Goal: Task Accomplishment & Management: Manage account settings

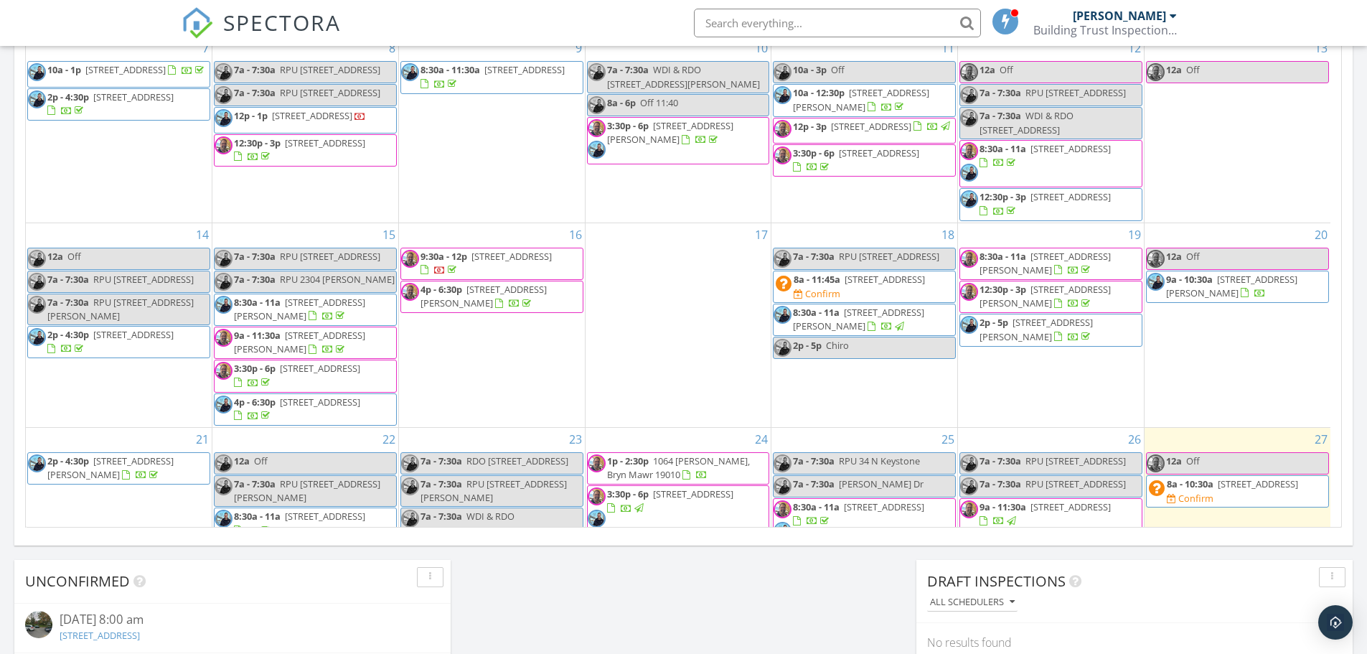
scroll to position [397, 0]
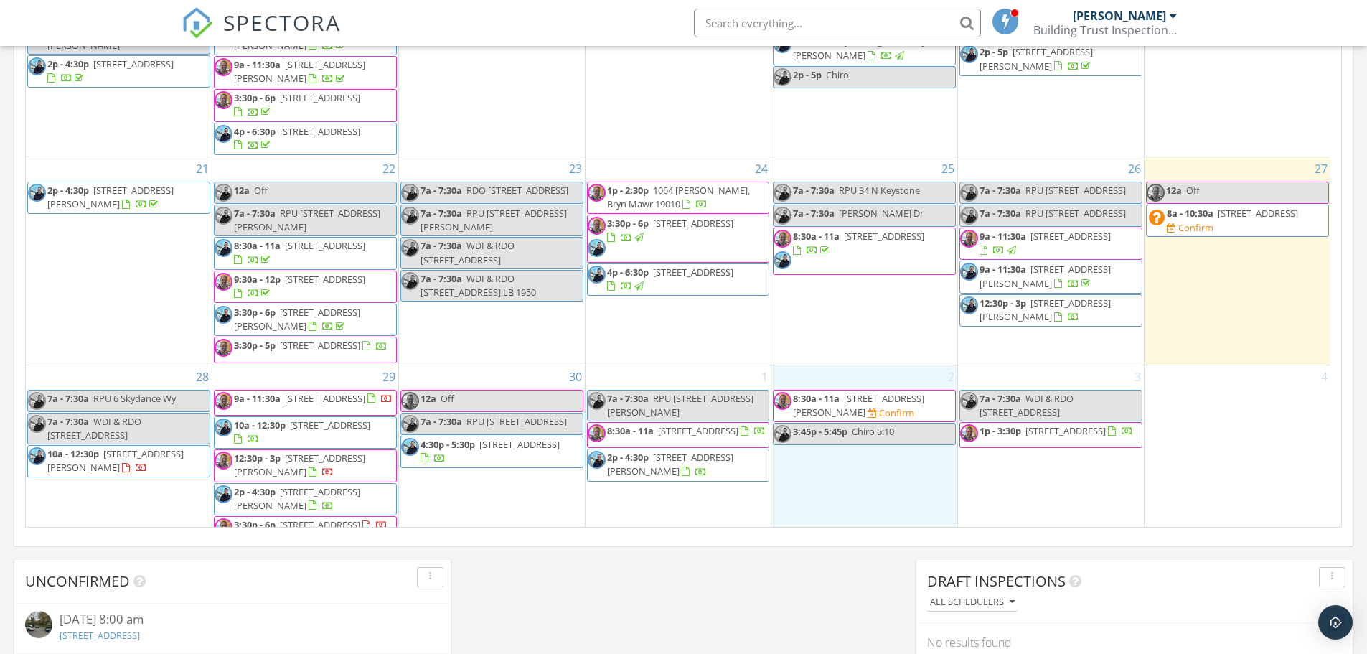
click at [853, 461] on div "2 8:30a - 11a 1913 E Letterly St, Philadelphia 19125 Confirm 3:45p - 5:45p Chir…" at bounding box center [864, 454] width 186 height 178
click at [857, 416] on link "Event" at bounding box center [864, 424] width 74 height 23
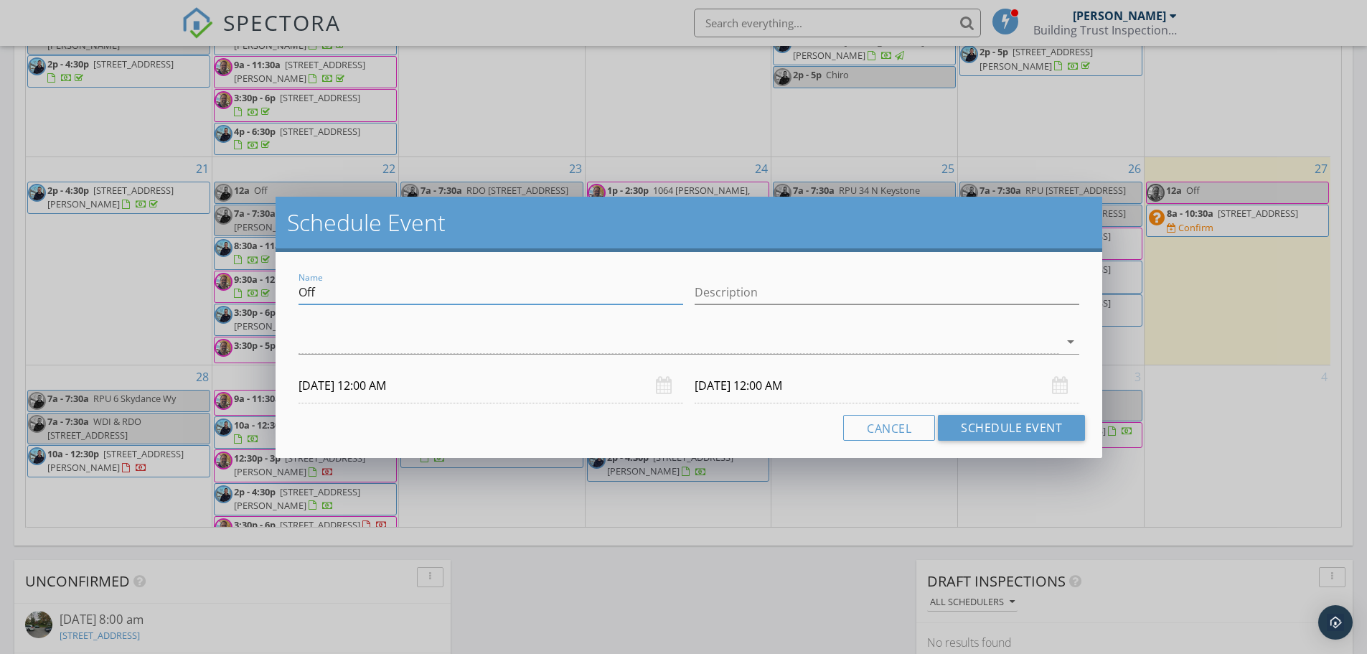
drag, startPoint x: 344, startPoint y: 292, endPoint x: 269, endPoint y: 292, distance: 74.6
click at [269, 292] on div "Schedule Event Name Off Description arrow_drop_down 10/02/2025 12:00 AM 10/03/2…" at bounding box center [683, 327] width 1367 height 654
paste input "[STREET_ADDRESS][PERSON_NAME]"
type input "WDI & RDO 1913 E Letterly St"
click at [352, 342] on div at bounding box center [679, 342] width 761 height 24
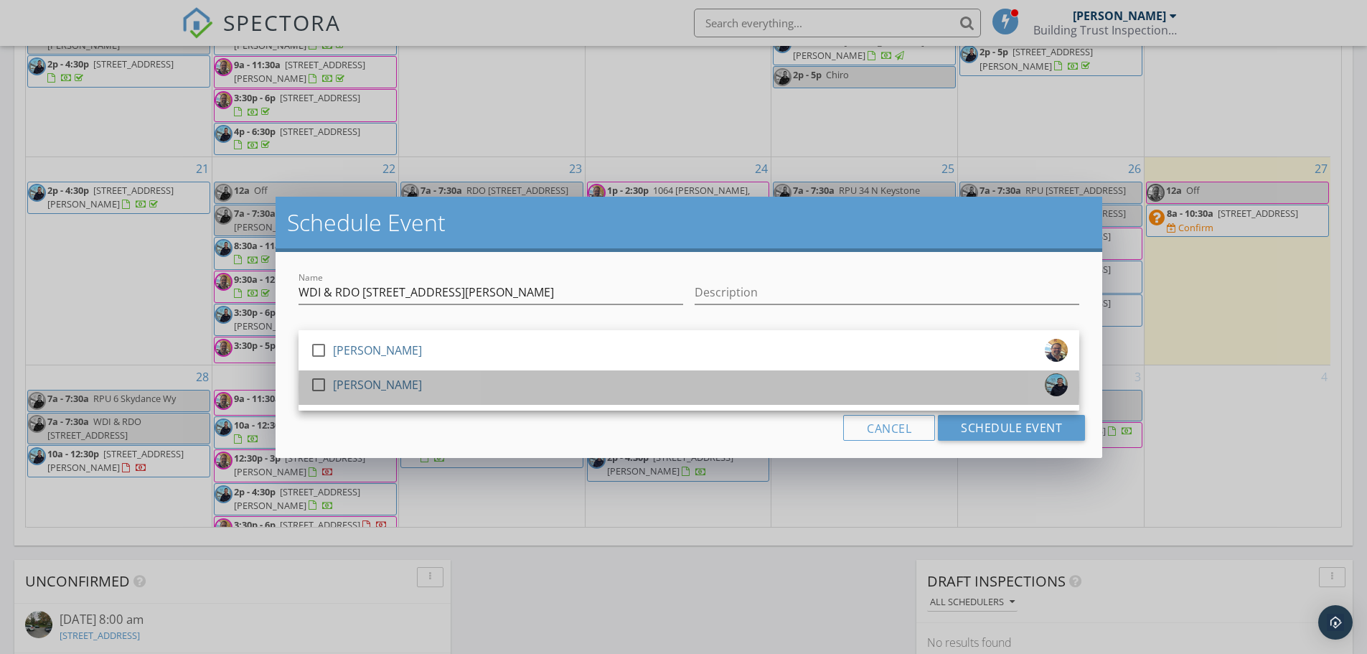
click at [360, 377] on div "[PERSON_NAME]" at bounding box center [377, 384] width 89 height 23
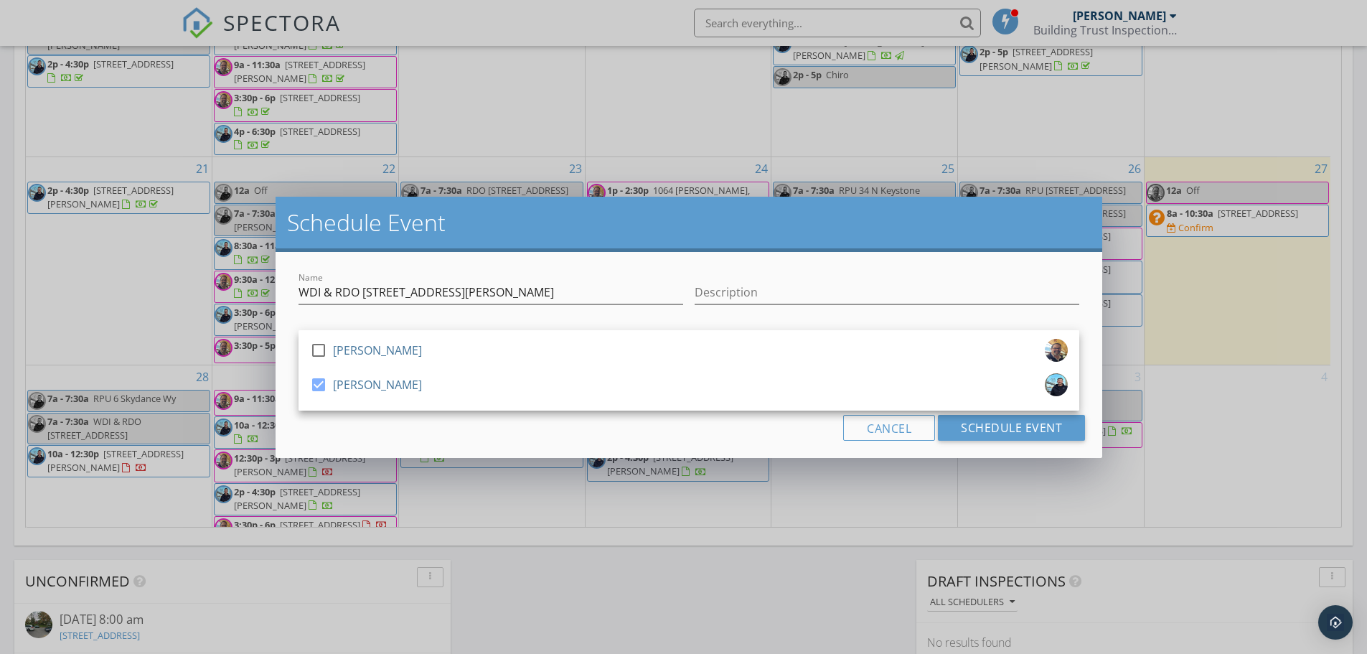
click at [337, 433] on div "Cancel Schedule Event" at bounding box center [689, 428] width 792 height 26
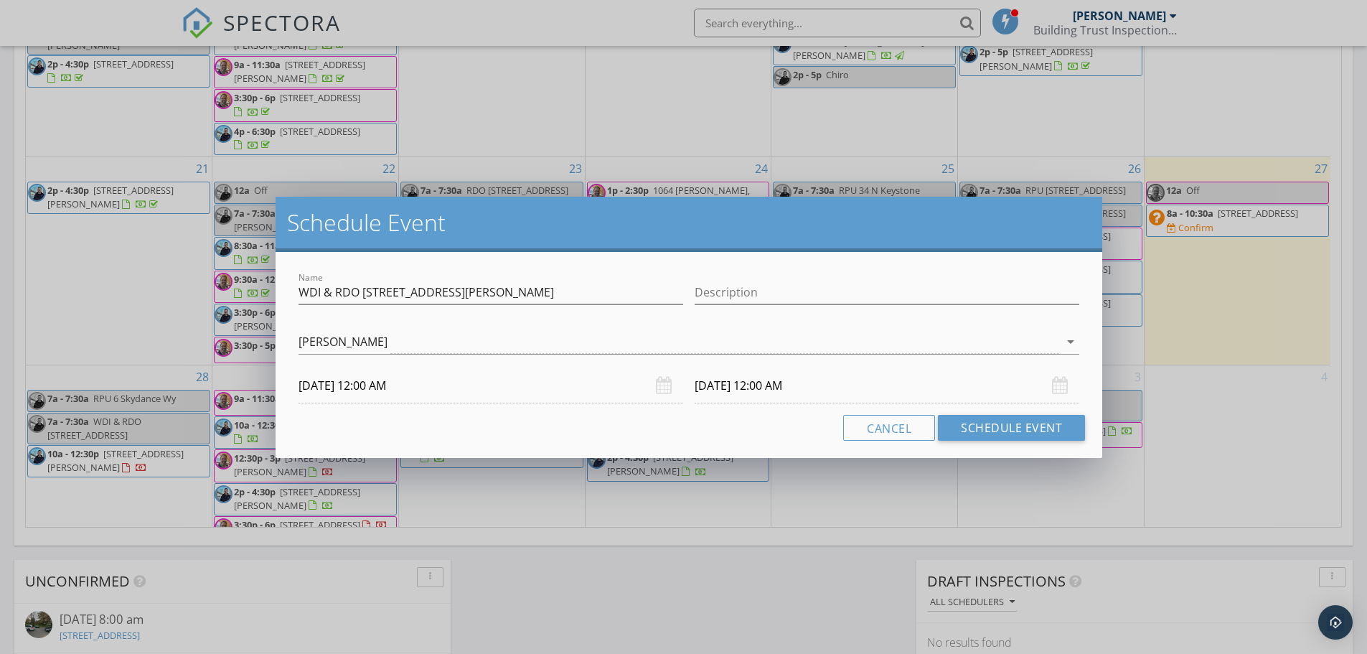
click at [326, 385] on input "10/02/2025 12:00 AM" at bounding box center [491, 385] width 385 height 35
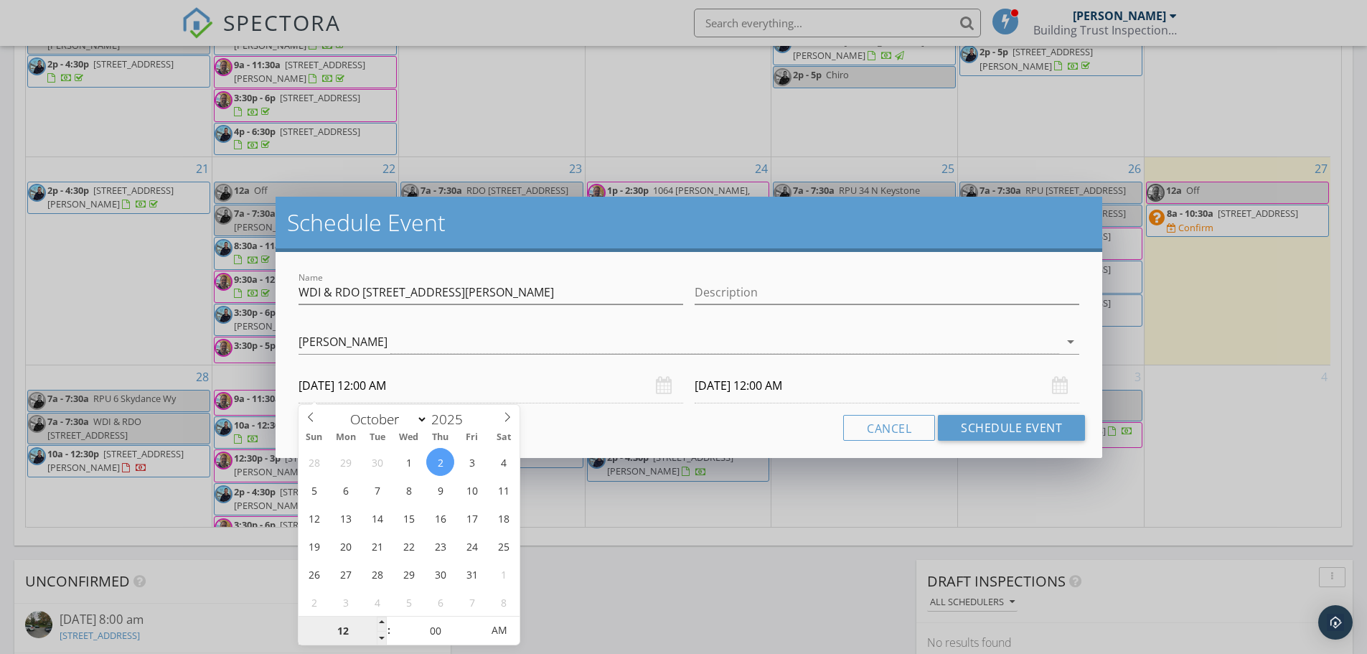
click at [348, 631] on input "12" at bounding box center [343, 630] width 88 height 29
type input "07"
type input "10/02/2025 7:00 AM"
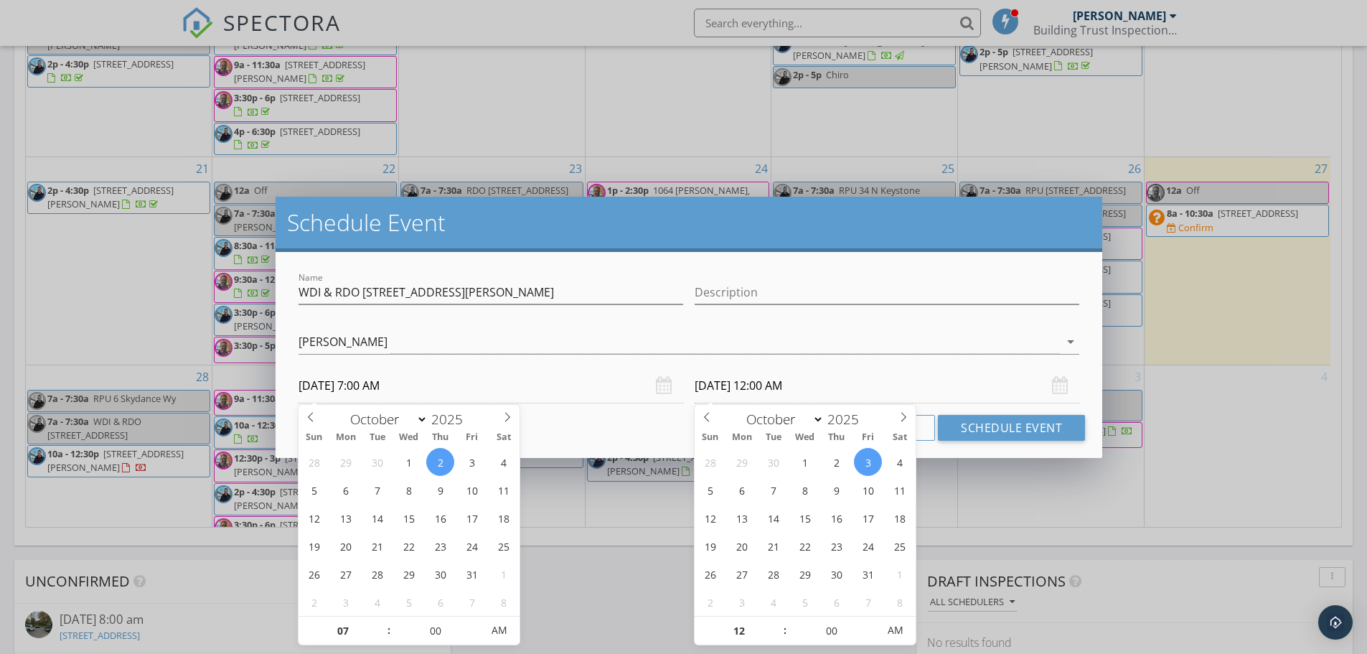
click at [715, 388] on input "10/03/2025 12:00 AM" at bounding box center [887, 385] width 385 height 35
type input "07"
type input "10/02/2025 7:00 AM"
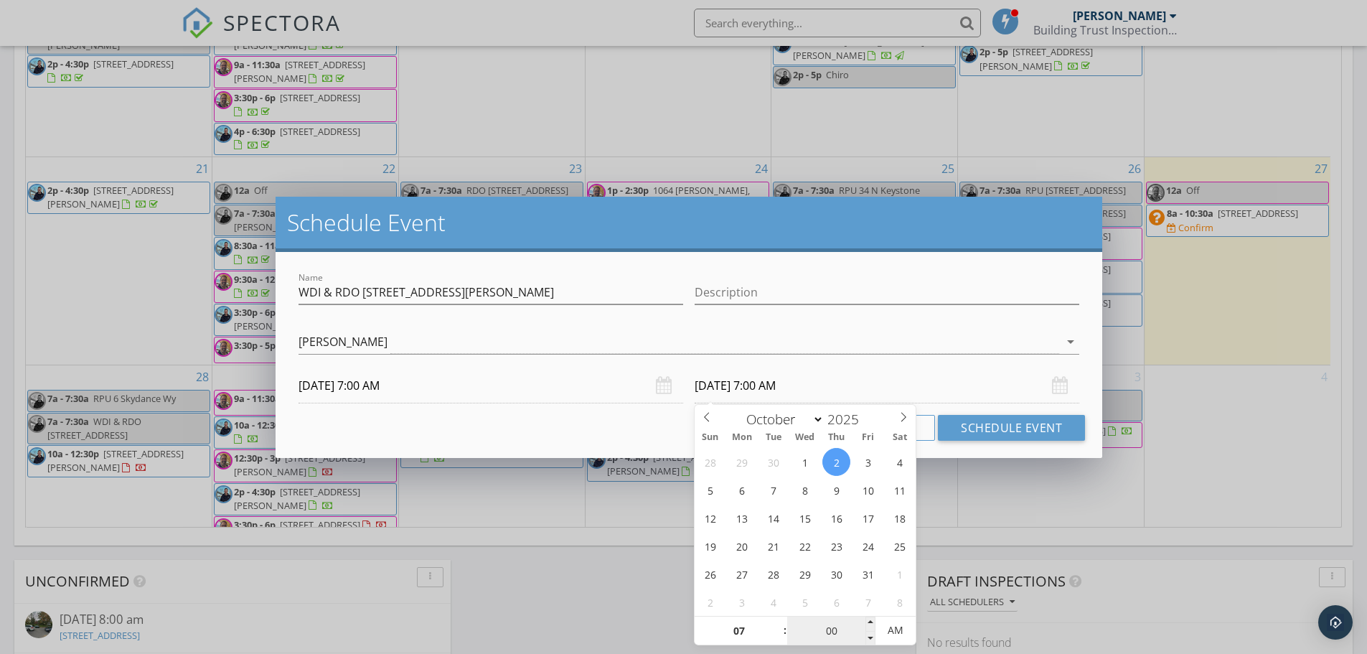
click at [816, 632] on input "00" at bounding box center [831, 630] width 88 height 29
type input "30"
type input "10/02/2025 7:30 AM"
click at [639, 426] on div "Cancel Schedule Event" at bounding box center [689, 428] width 792 height 26
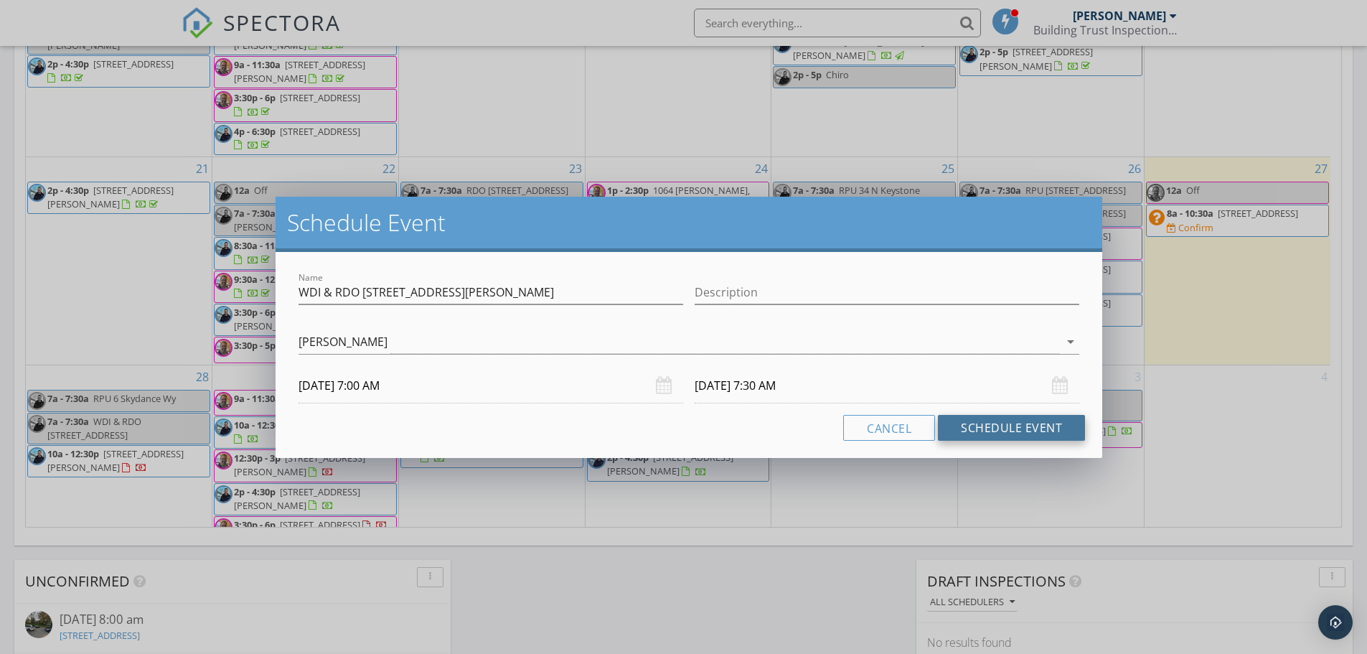
click at [967, 429] on button "Schedule Event" at bounding box center [1011, 428] width 147 height 26
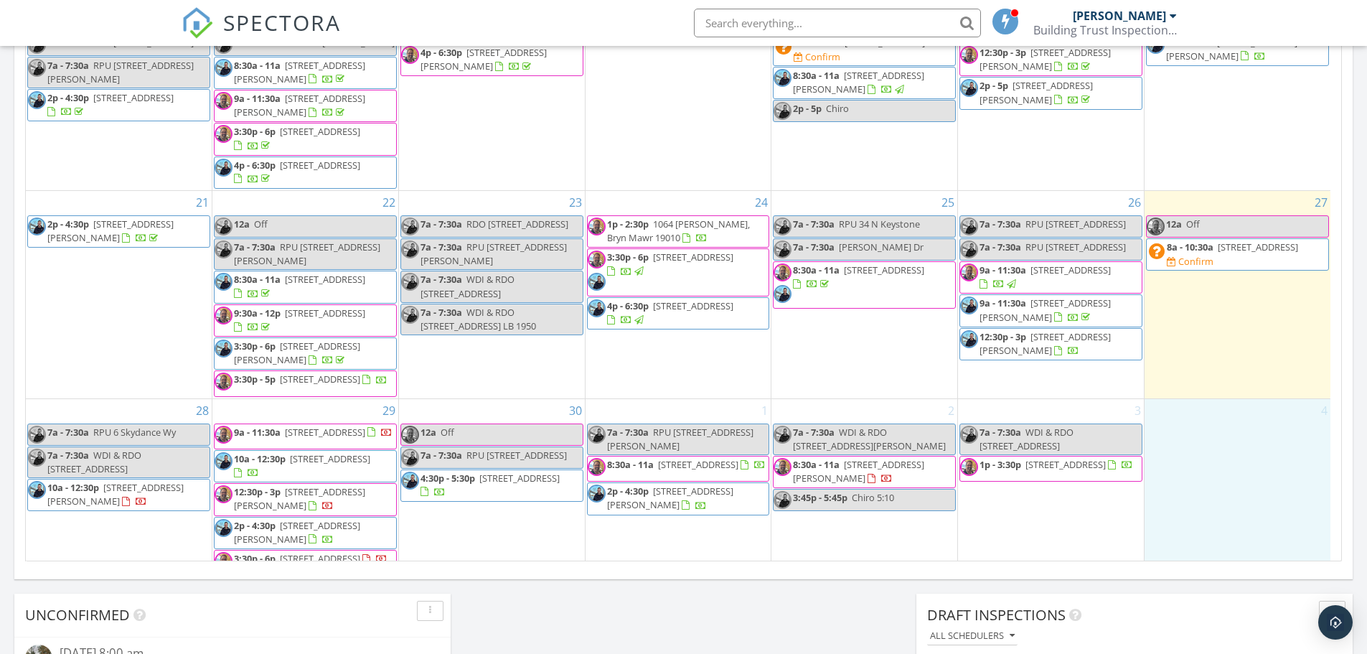
click at [1216, 515] on div "4" at bounding box center [1238, 488] width 186 height 178
click at [1246, 477] on link "Event" at bounding box center [1235, 477] width 74 height 23
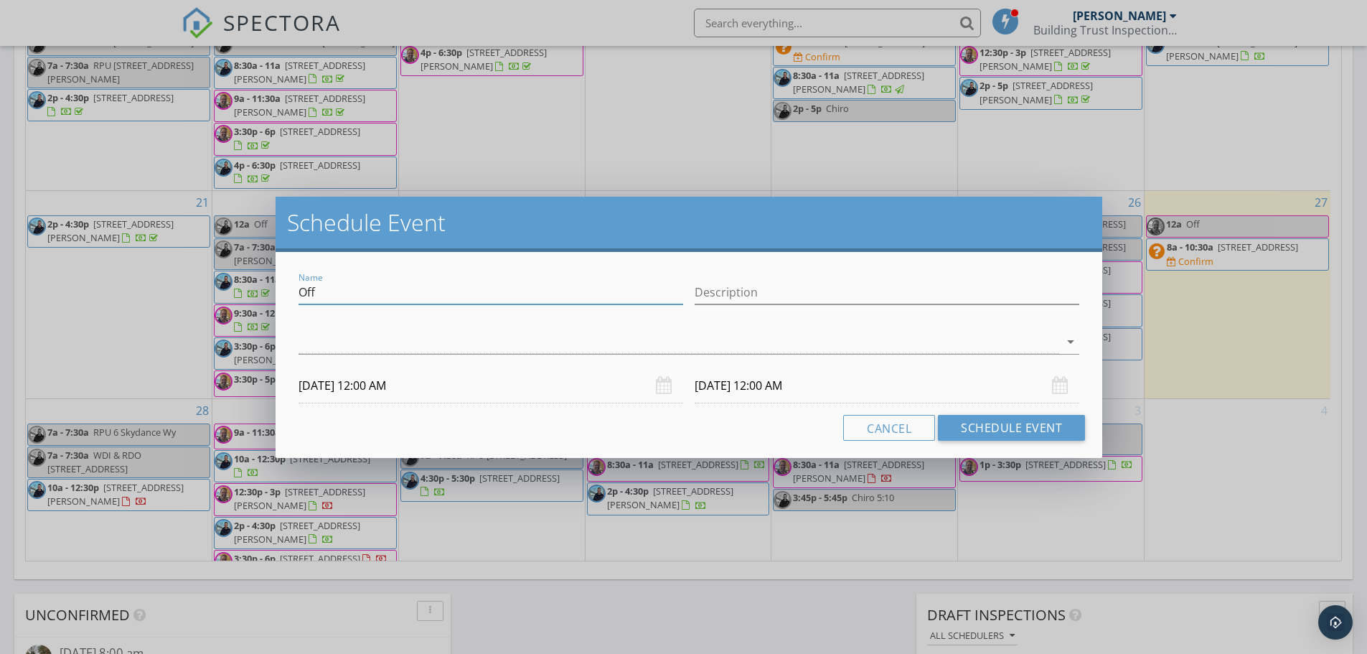
drag, startPoint x: 381, startPoint y: 292, endPoint x: 293, endPoint y: 294, distance: 88.3
click at [293, 294] on div "Name Off" at bounding box center [491, 294] width 396 height 50
paste input "1913 E Letterly St"
type input "RPU 1913 E Letterly St"
click at [314, 338] on div at bounding box center [679, 342] width 761 height 24
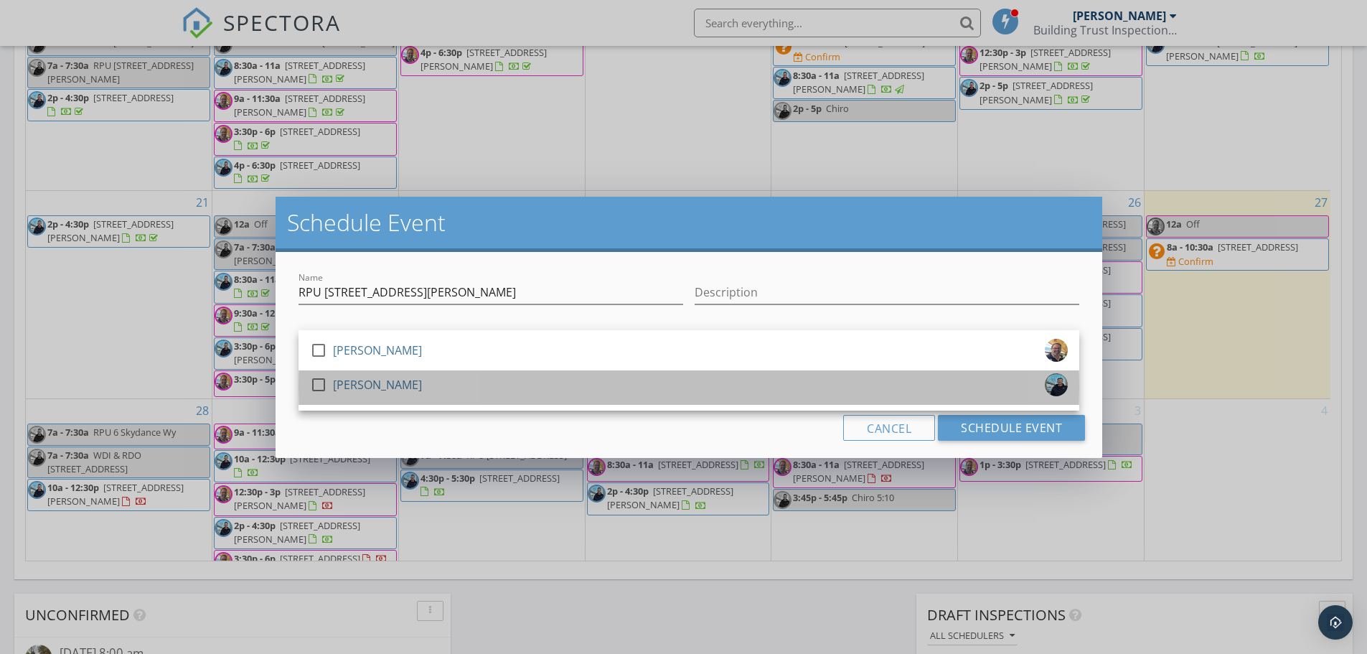
click at [378, 379] on div "Kyle Underwood" at bounding box center [377, 384] width 89 height 23
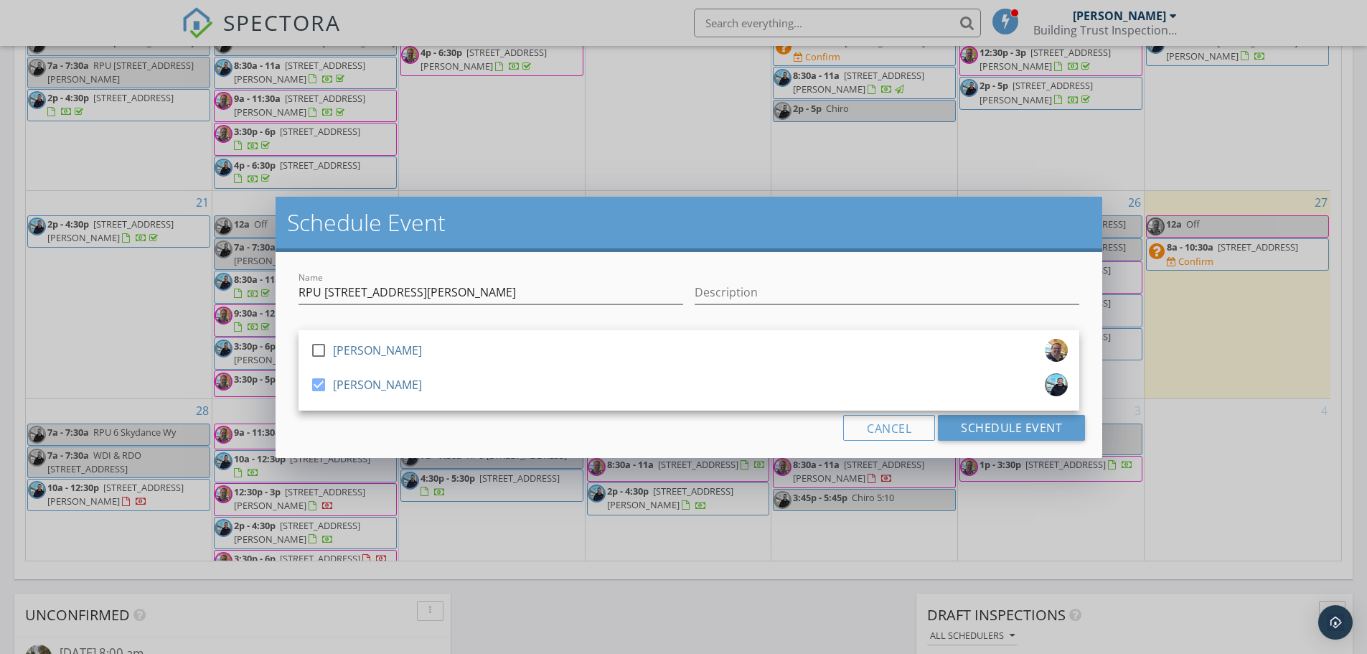
click at [346, 425] on div "Cancel Schedule Event" at bounding box center [689, 428] width 792 height 26
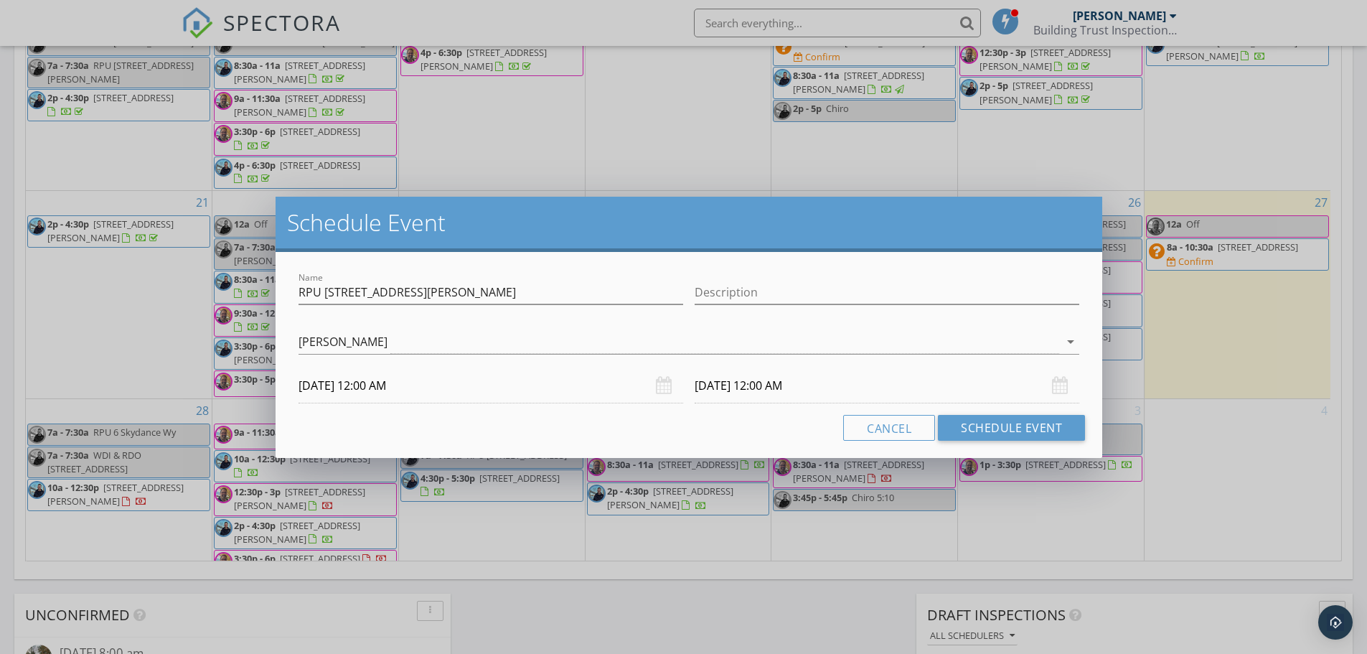
click at [342, 395] on input "10/04/2025 12:00 AM" at bounding box center [491, 385] width 385 height 35
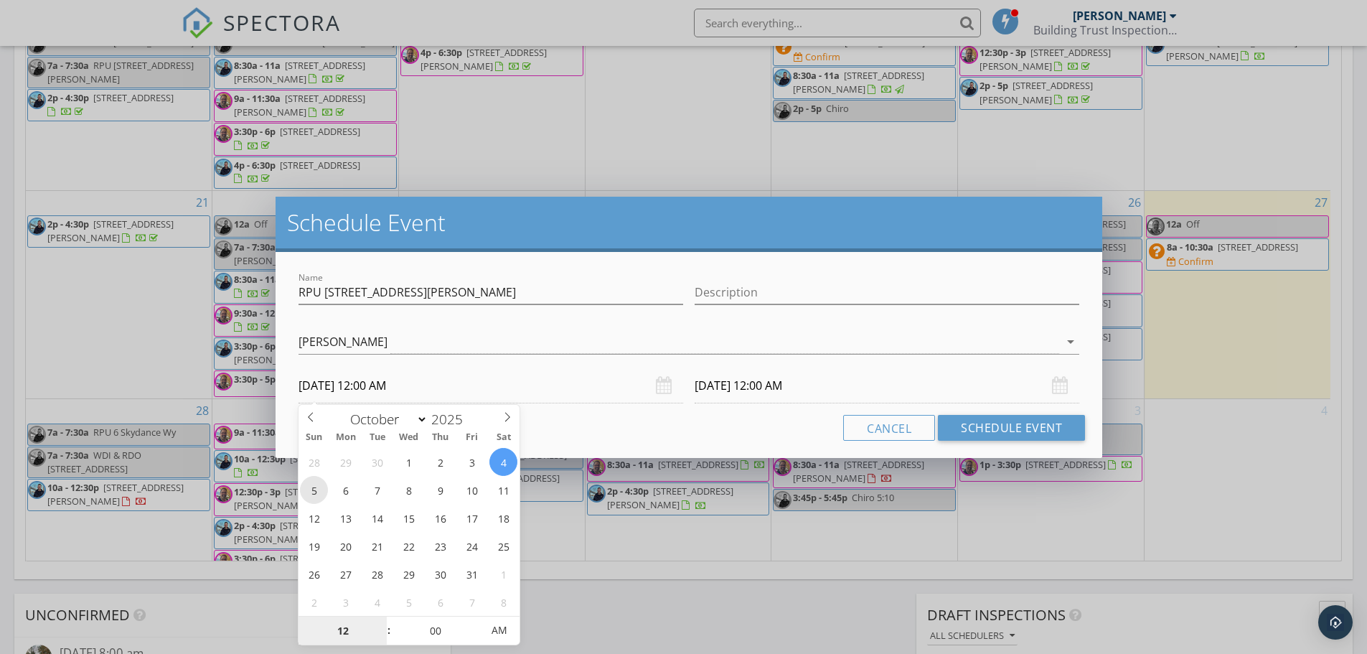
type input "10/05/2025 12:00 AM"
type input "10/06/2025 12:00 AM"
type input "07"
type input "10/05/2025 7:00 AM"
click at [746, 385] on input "10/06/2025 12:00 AM" at bounding box center [887, 385] width 385 height 35
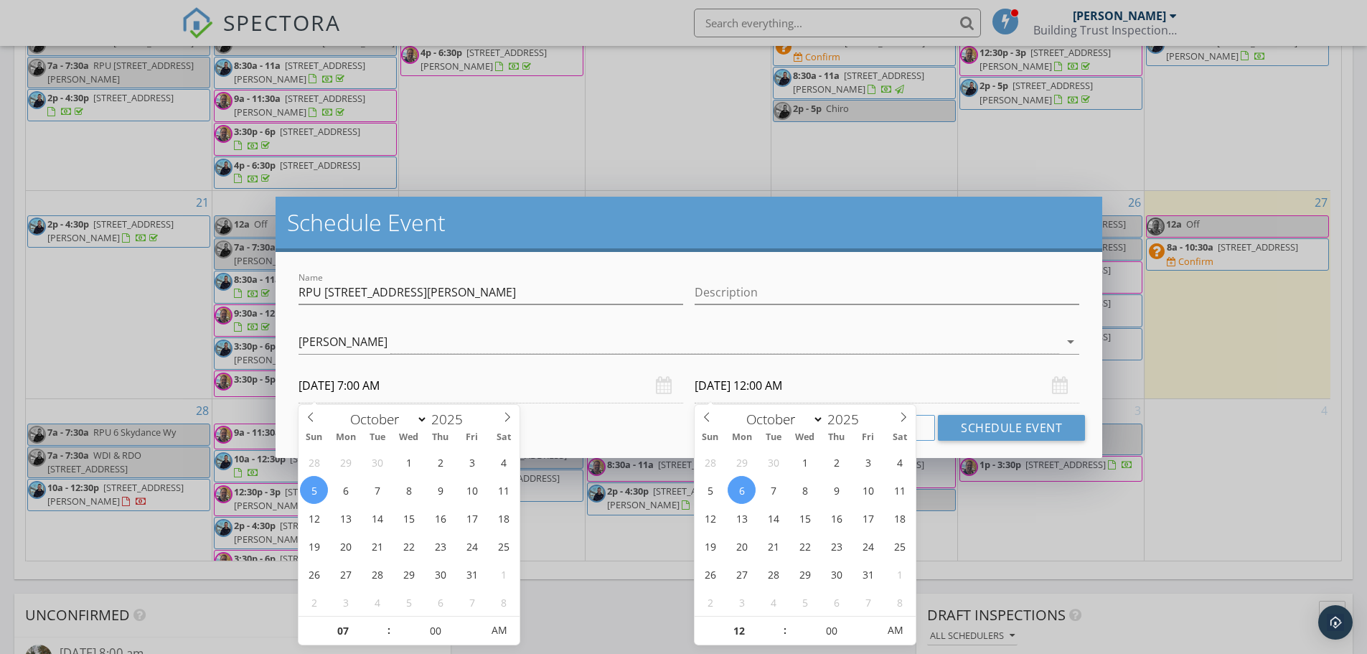
type input "07"
type input "10/05/2025 7:00 AM"
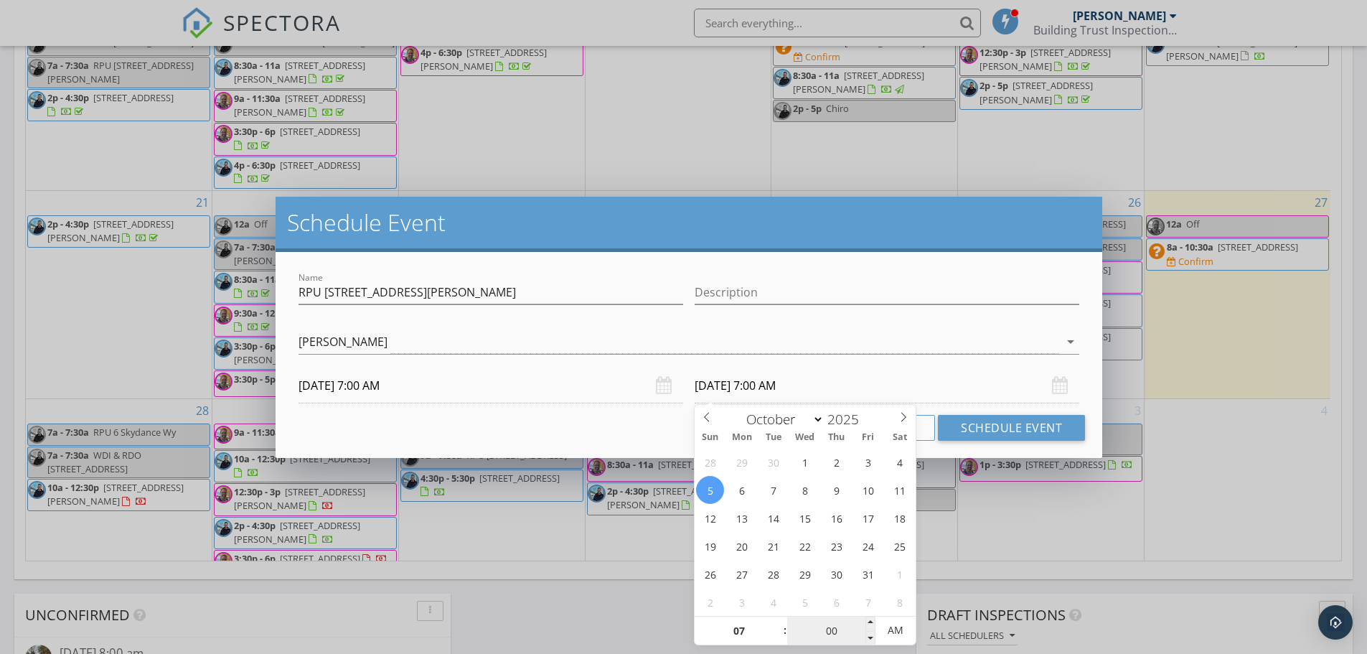
click at [827, 627] on input "00" at bounding box center [831, 630] width 88 height 29
type input "30"
type input "10/05/2025 7:30 AM"
click at [630, 423] on div "Cancel Schedule Event" at bounding box center [689, 428] width 792 height 26
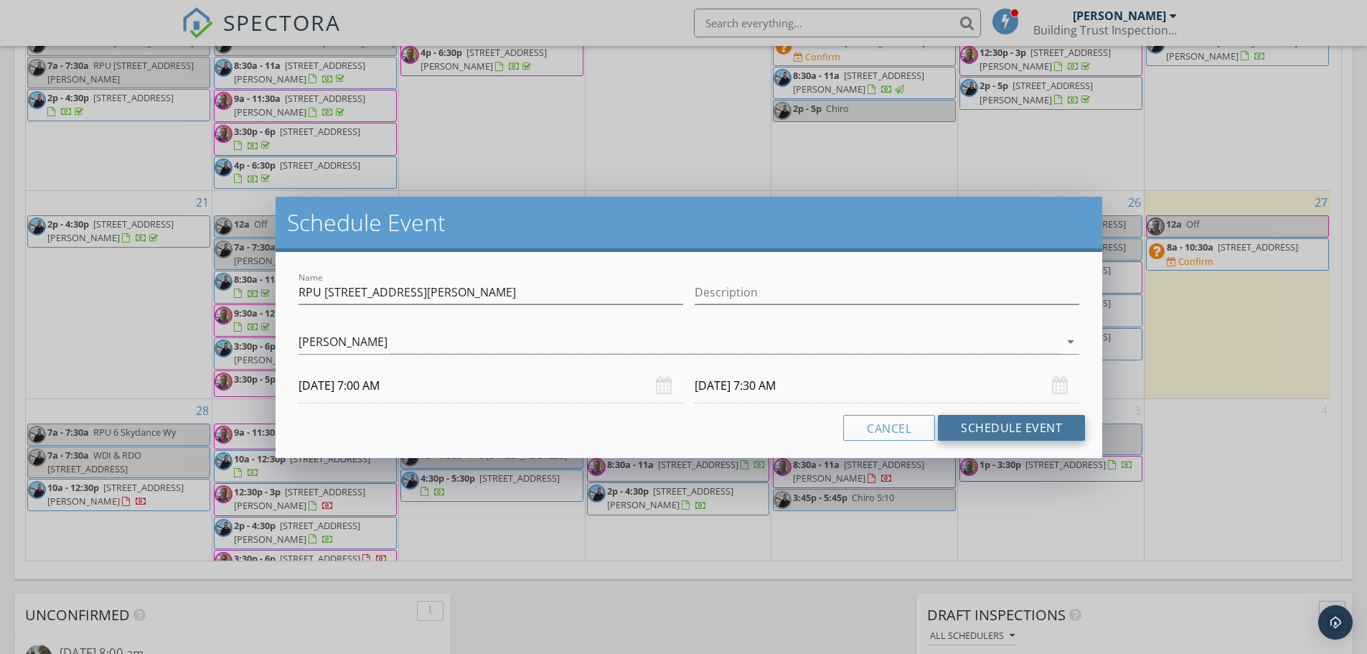
click at [1010, 423] on button "Schedule Event" at bounding box center [1011, 428] width 147 height 26
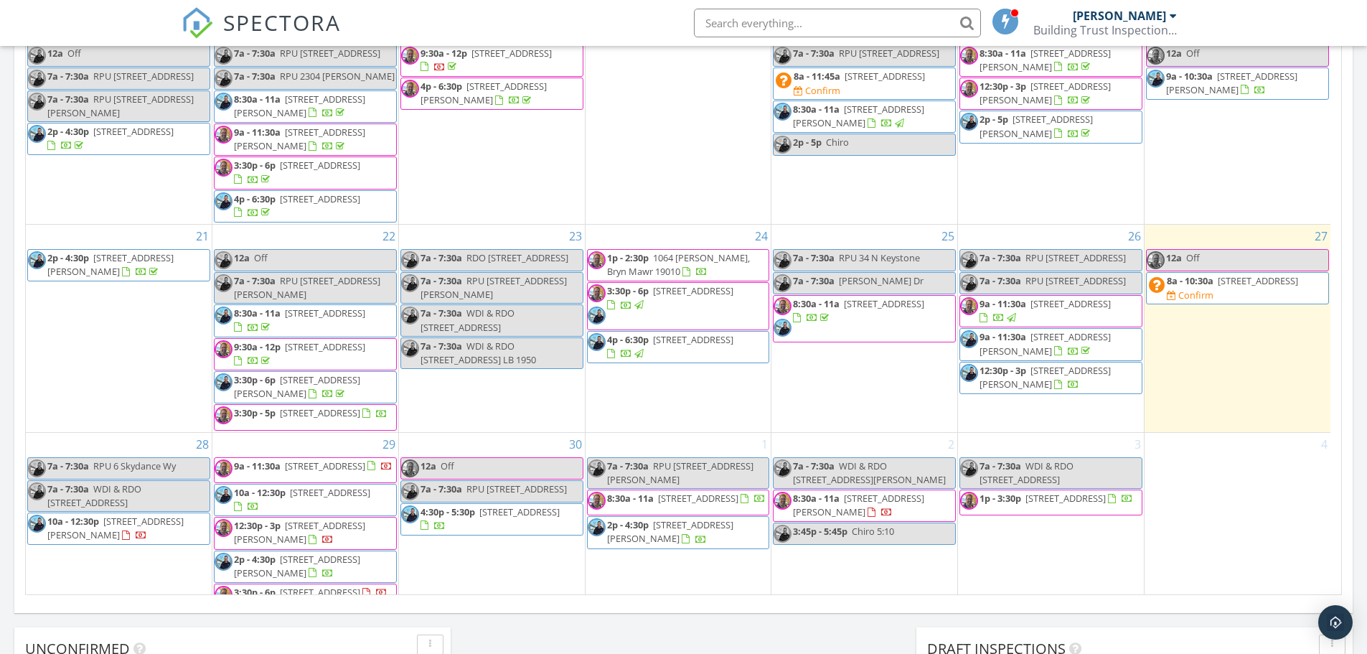
click at [663, 639] on div "Today Kyle Underwood No results found New Inspection New Quote Map + − Leaflet …" at bounding box center [683, 118] width 1367 height 1306
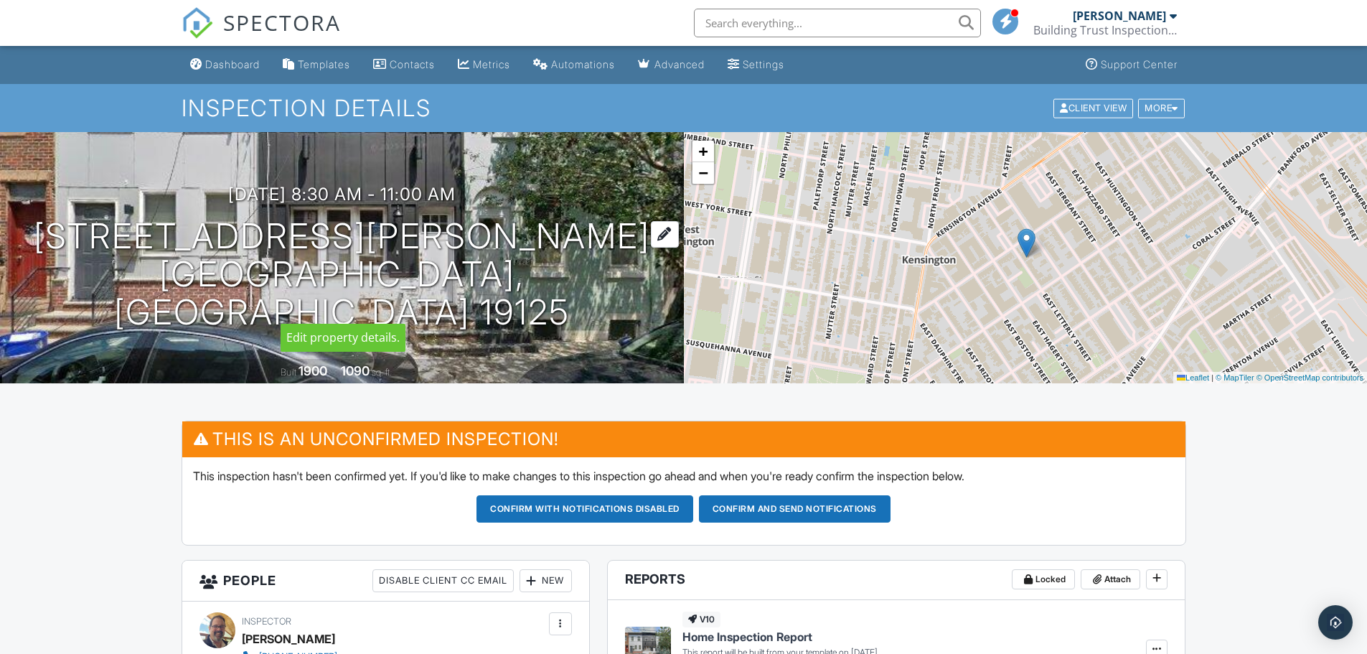
click at [326, 258] on h1 "1913 E Letterly St Philadelphia, PA 19125" at bounding box center [342, 273] width 638 height 113
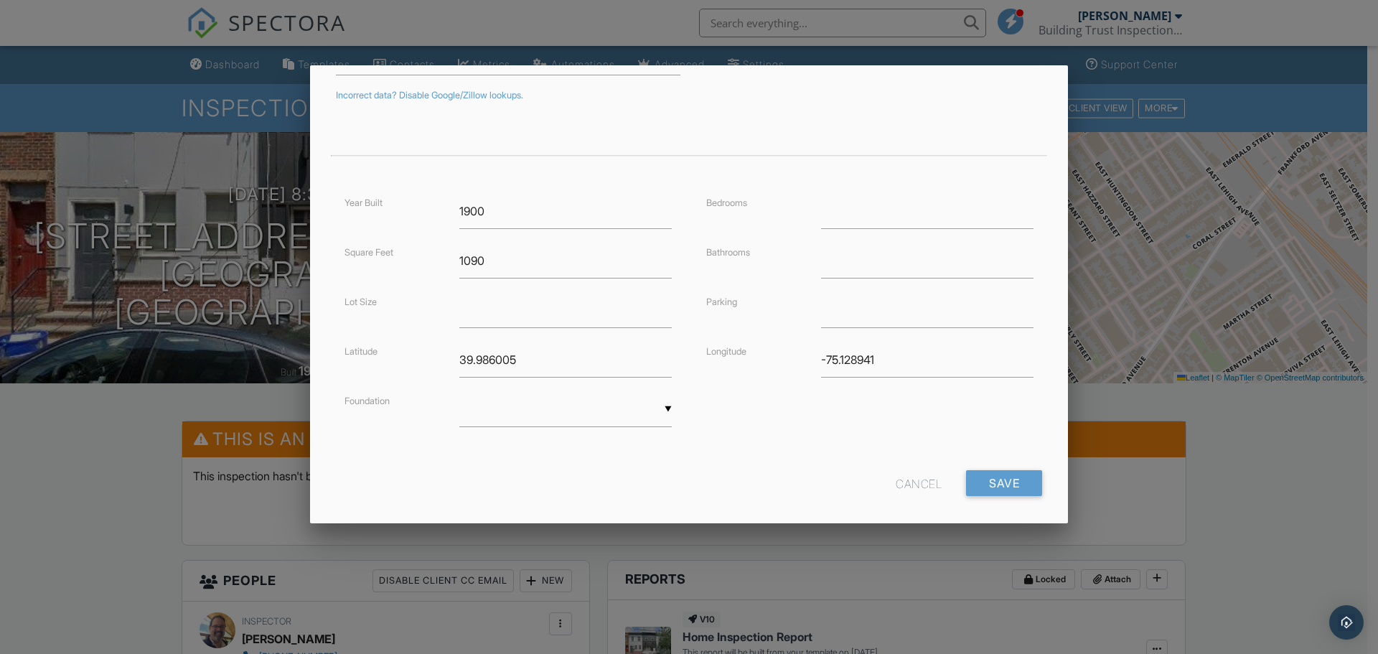
scroll to position [260, 0]
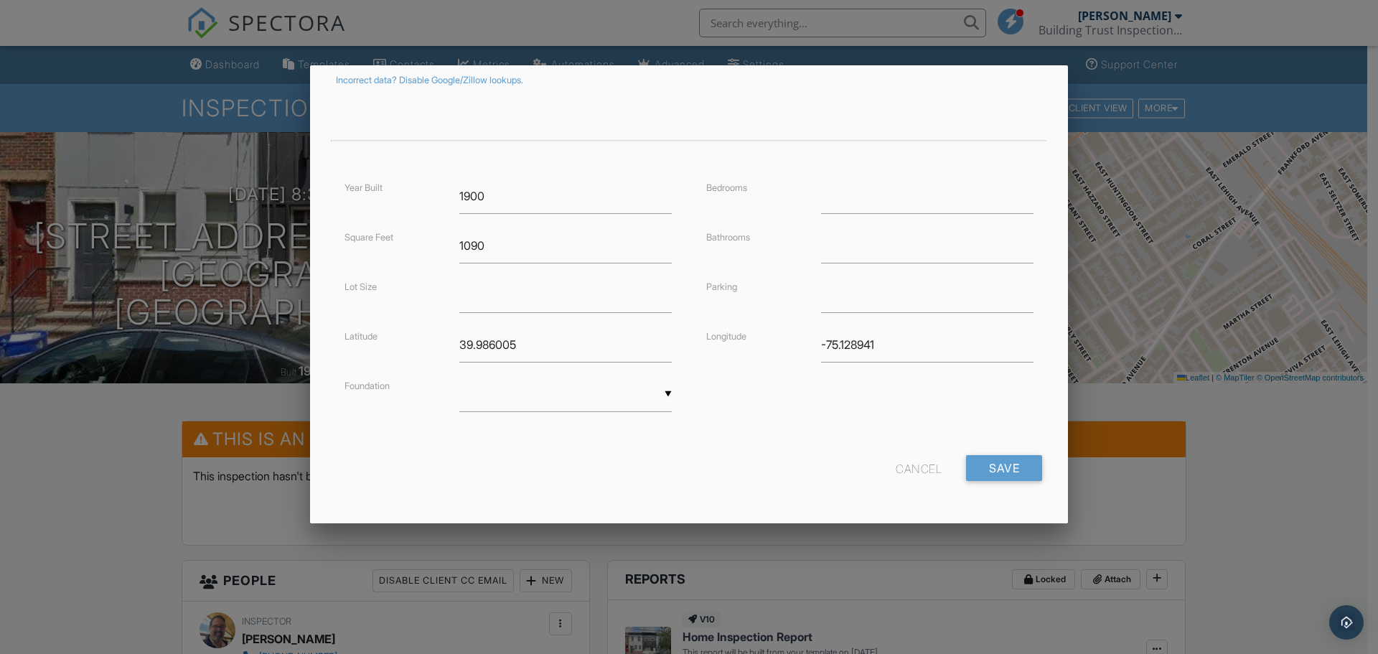
click at [510, 385] on div "▼ Basement Slab Crawlspace Basement Slab Crawlspace" at bounding box center [565, 394] width 212 height 35
click at [512, 426] on span "Basement" at bounding box center [563, 431] width 209 height 36
type input "Basement"
click at [860, 188] on input "number" at bounding box center [927, 196] width 212 height 35
type input "2"
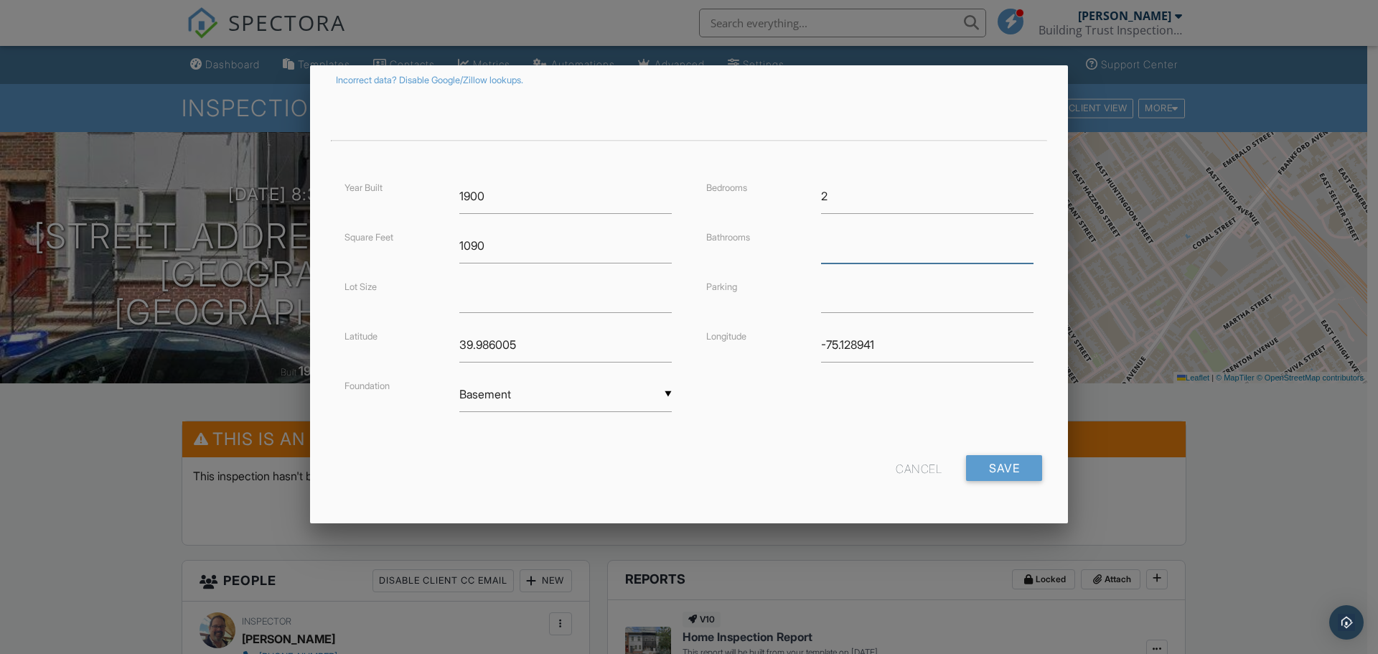
click at [859, 251] on input "number" at bounding box center [927, 245] width 212 height 35
type input "2.5"
drag, startPoint x: 515, startPoint y: 199, endPoint x: 399, endPoint y: 211, distance: 116.2
click at [400, 212] on div "Year Built 1900" at bounding box center [508, 196] width 344 height 35
type input "1875"
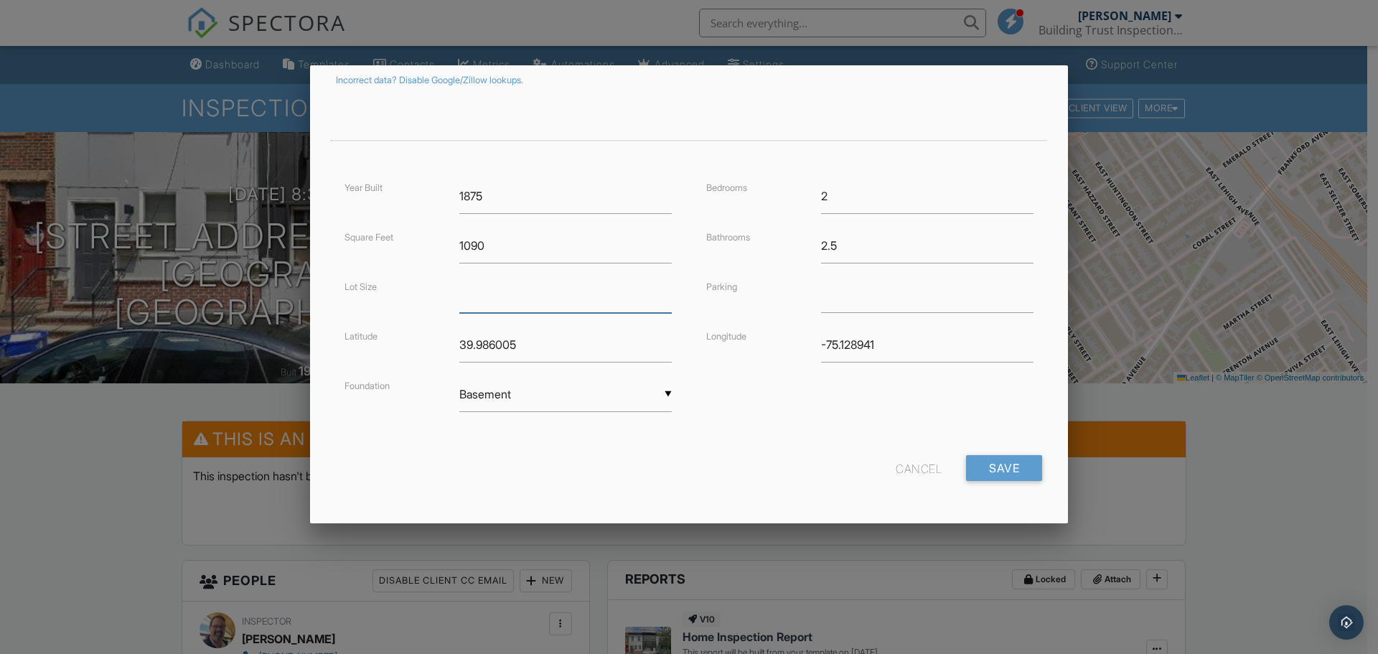
click at [481, 299] on input "number" at bounding box center [565, 295] width 212 height 35
type input "1005"
click at [976, 458] on input "Save" at bounding box center [1004, 468] width 76 height 26
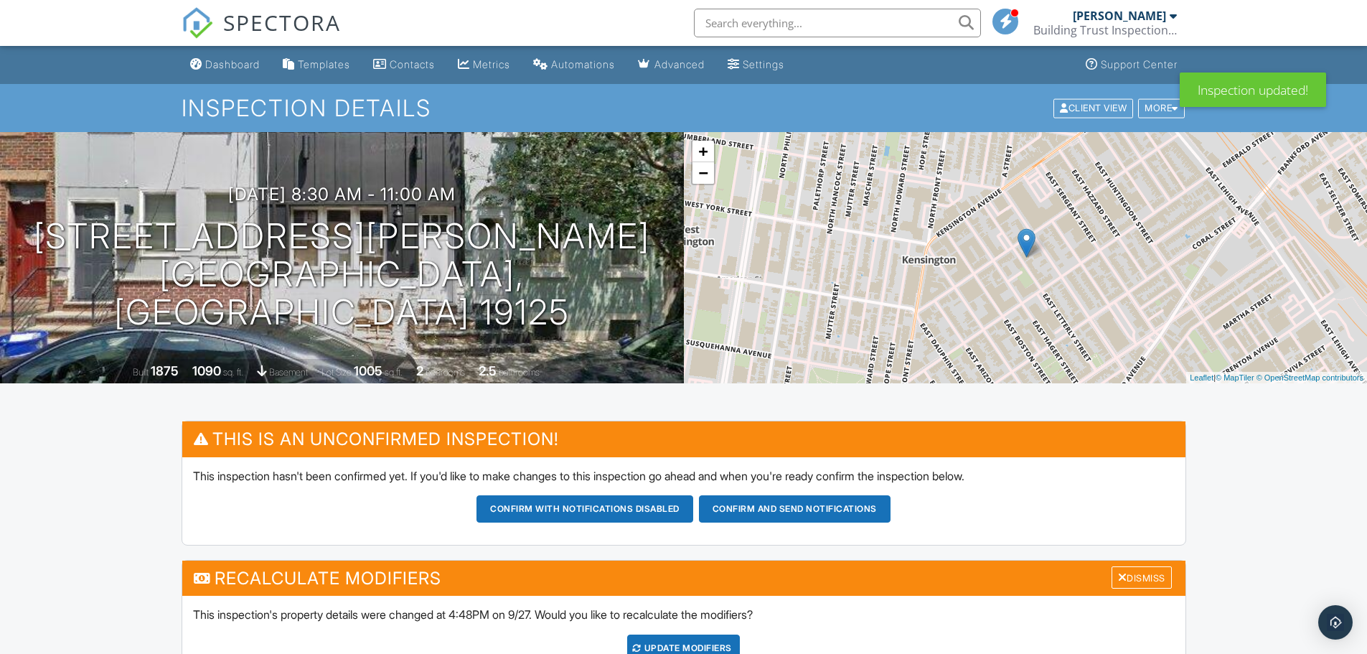
click at [689, 648] on div "UPDATE Modifiers" at bounding box center [683, 647] width 113 height 27
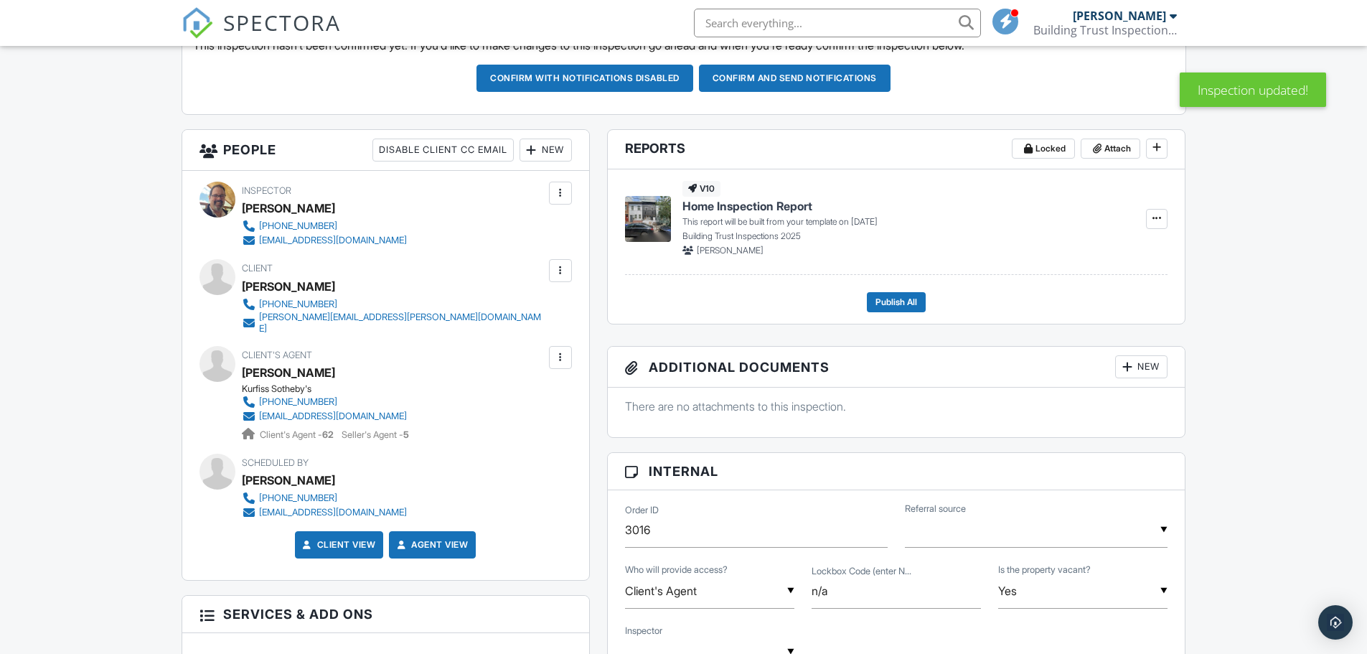
click at [553, 152] on div "New" at bounding box center [546, 150] width 52 height 23
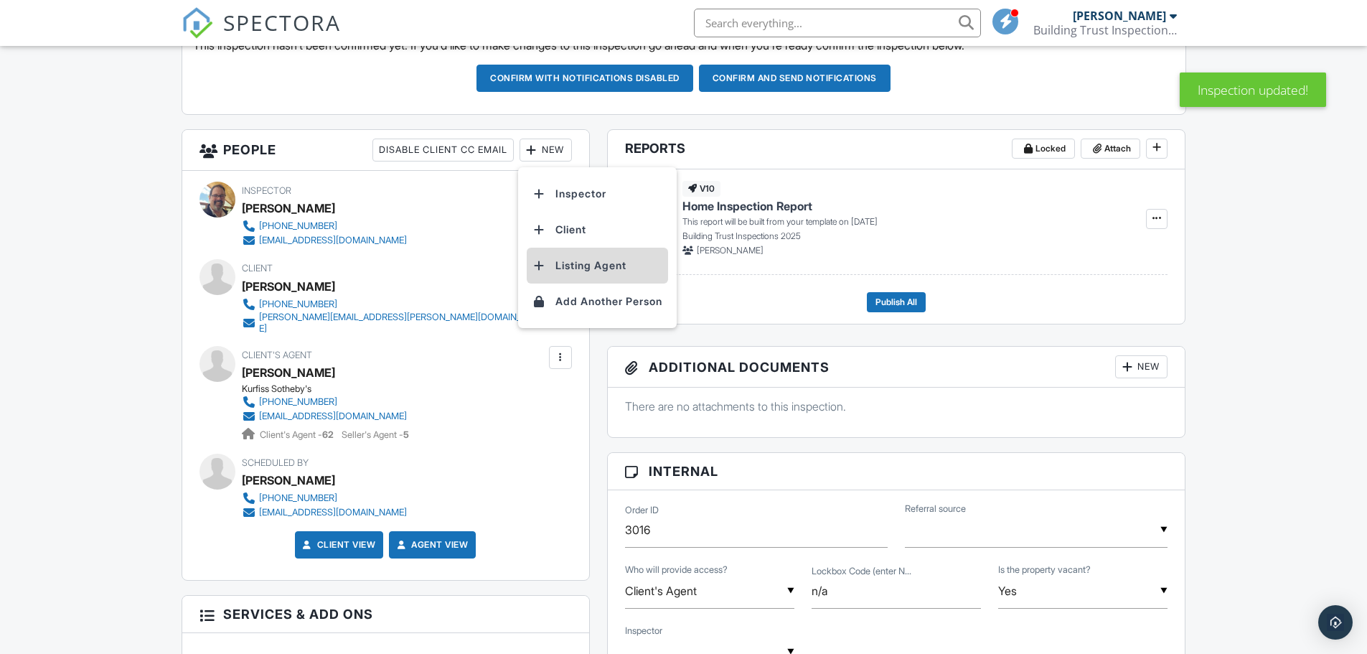
click at [606, 267] on li "Listing Agent" at bounding box center [597, 266] width 141 height 36
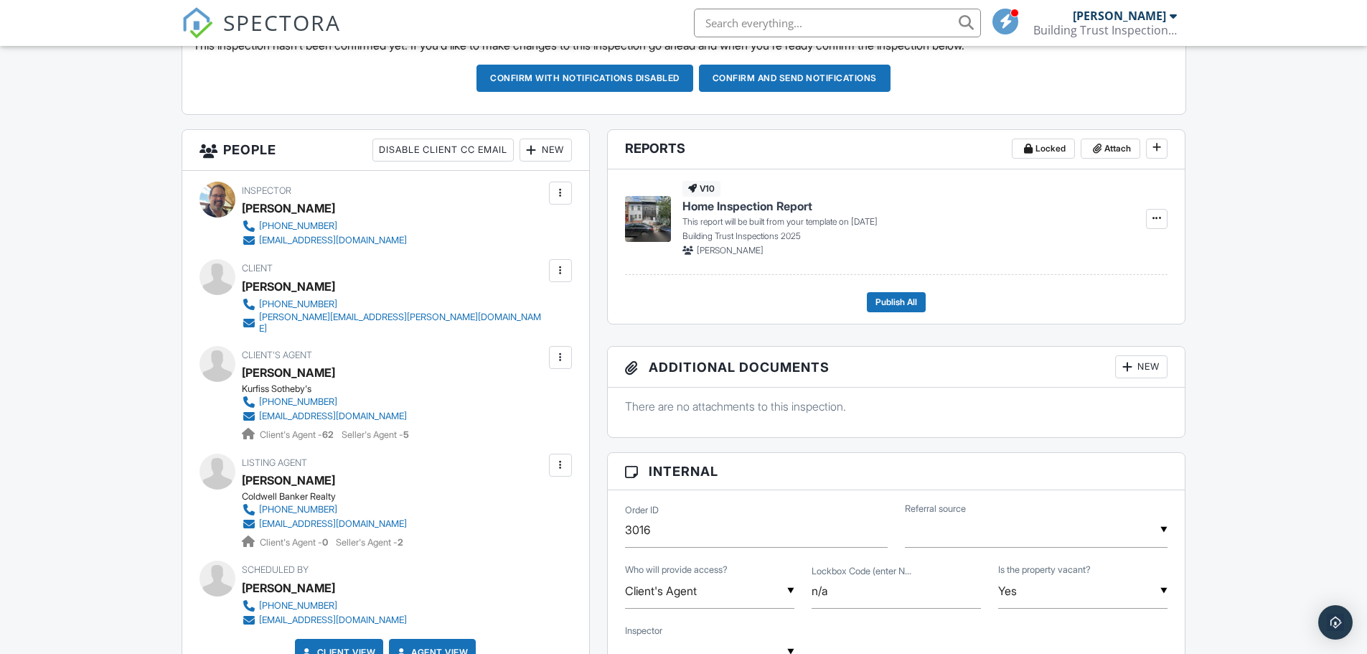
click at [557, 460] on div at bounding box center [560, 465] width 14 height 14
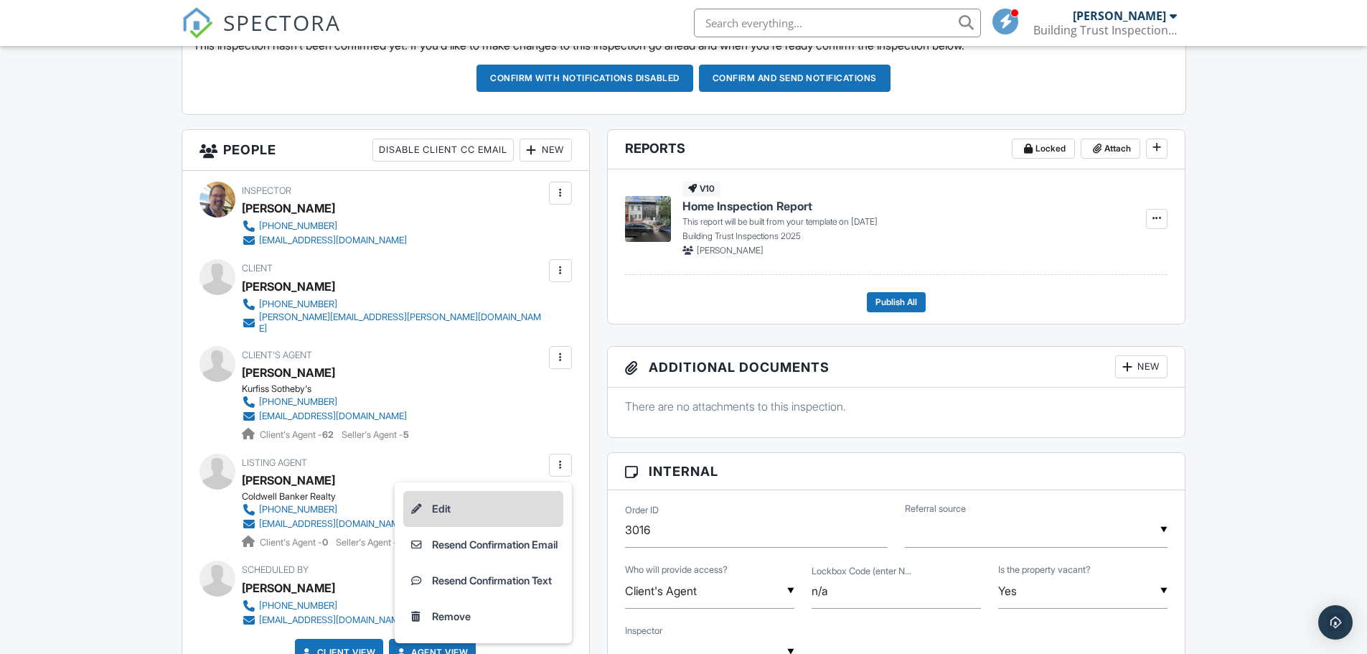
click at [448, 496] on li "Edit" at bounding box center [483, 509] width 160 height 36
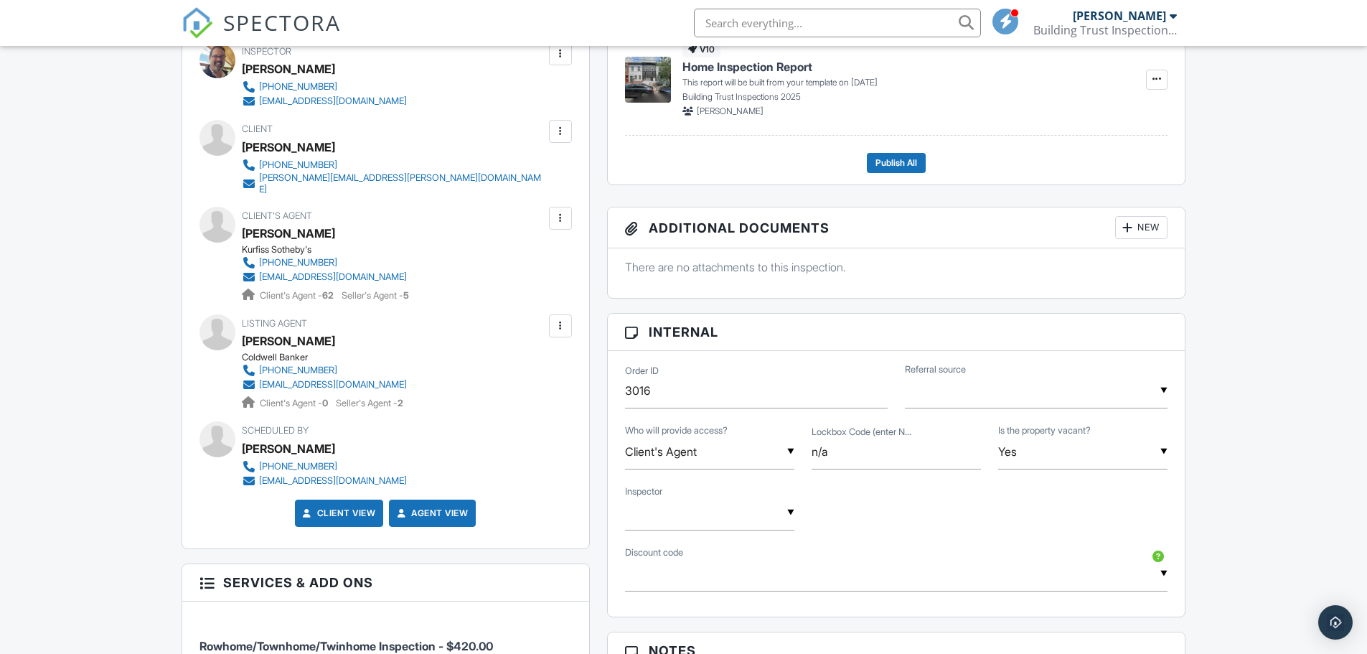
scroll to position [646, 0]
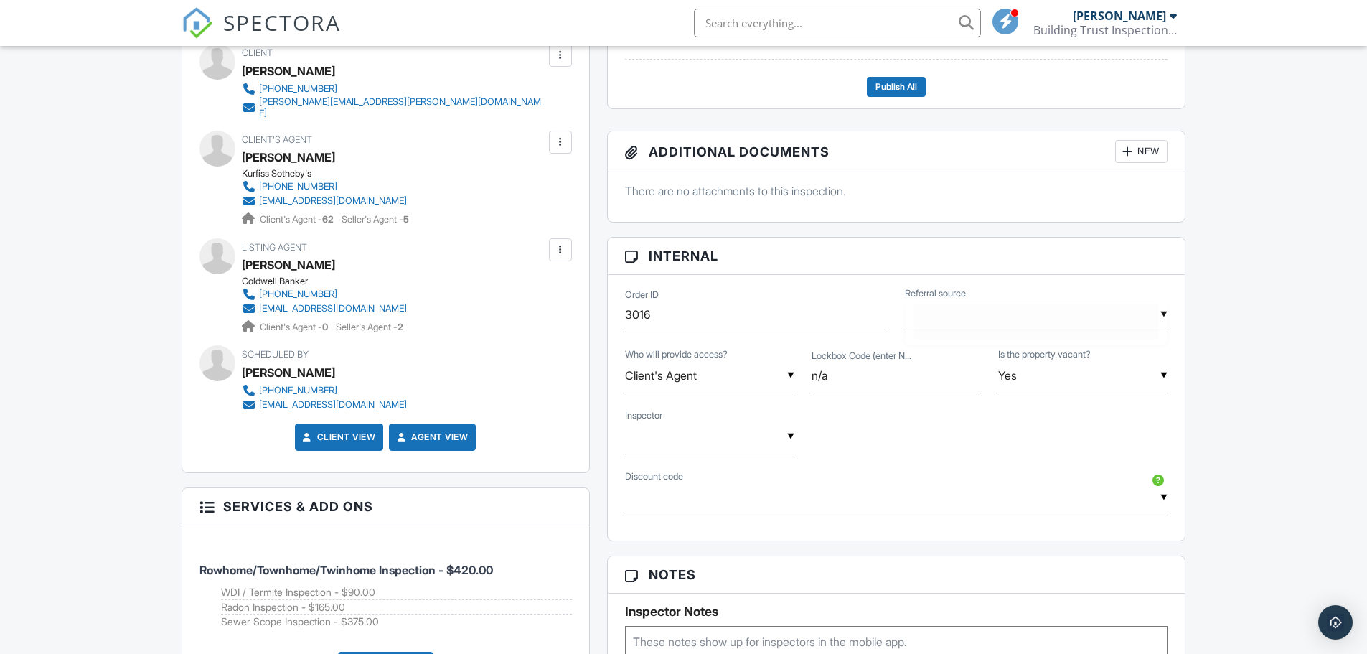
click at [947, 313] on div "▼ Agent Family/Friend Google Repeat Client Other Agent Family/Friend Google Rep…" at bounding box center [1036, 314] width 263 height 35
click at [945, 385] on span "Agent" at bounding box center [946, 388] width 55 height 36
type input "Agent"
click at [640, 441] on div "▼ Bob Warth Kyle Underwood Bob Warth Kyle Underwood" at bounding box center [709, 436] width 169 height 35
click at [667, 517] on span "[PERSON_NAME]" at bounding box center [697, 510] width 116 height 36
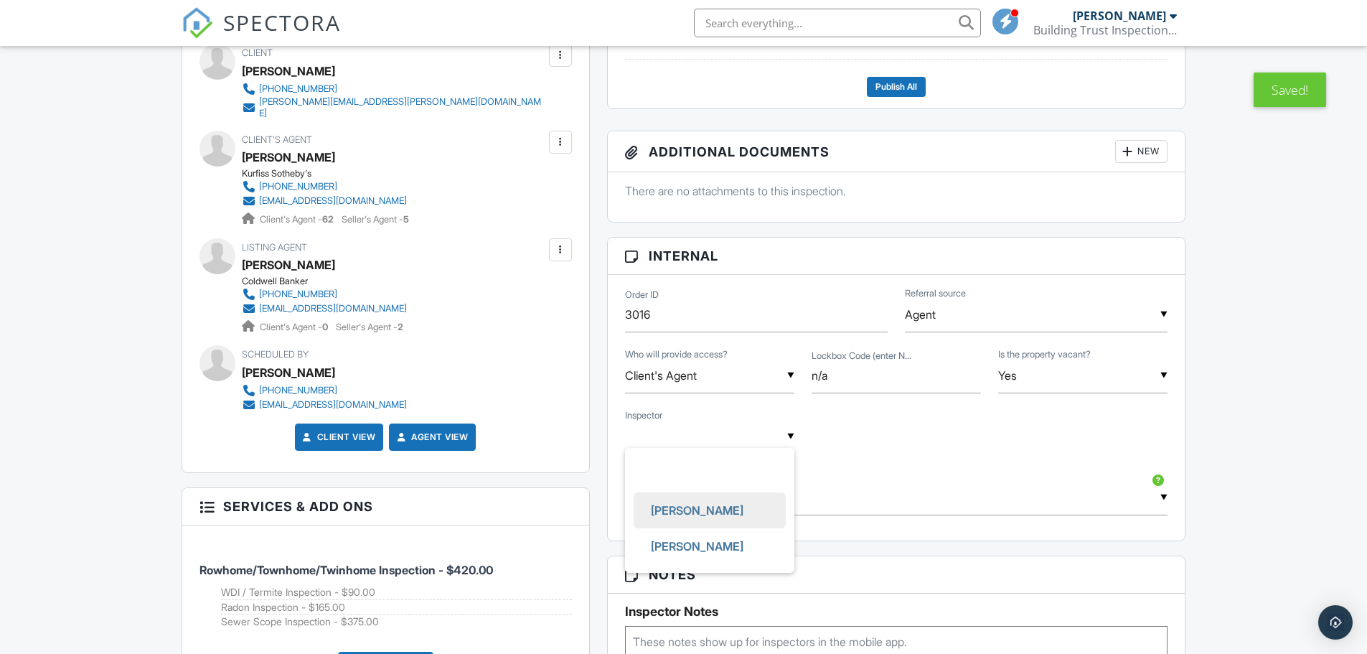
type input "[PERSON_NAME]"
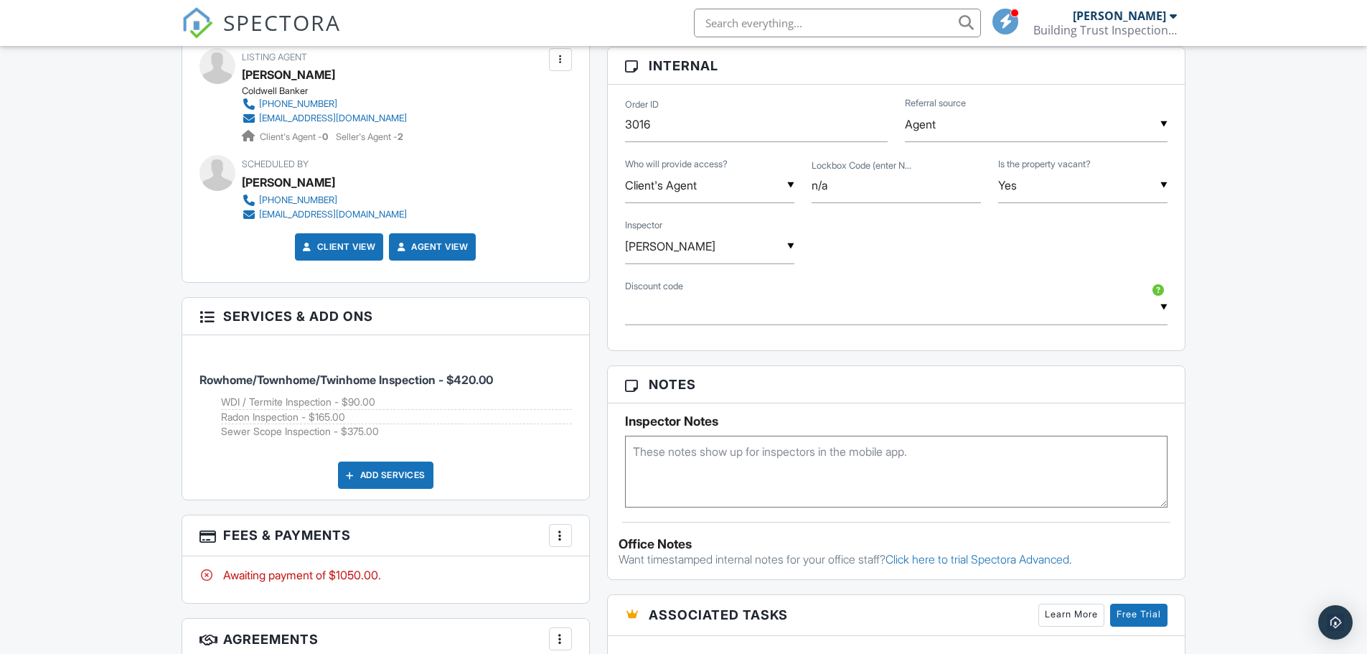
scroll to position [825, 0]
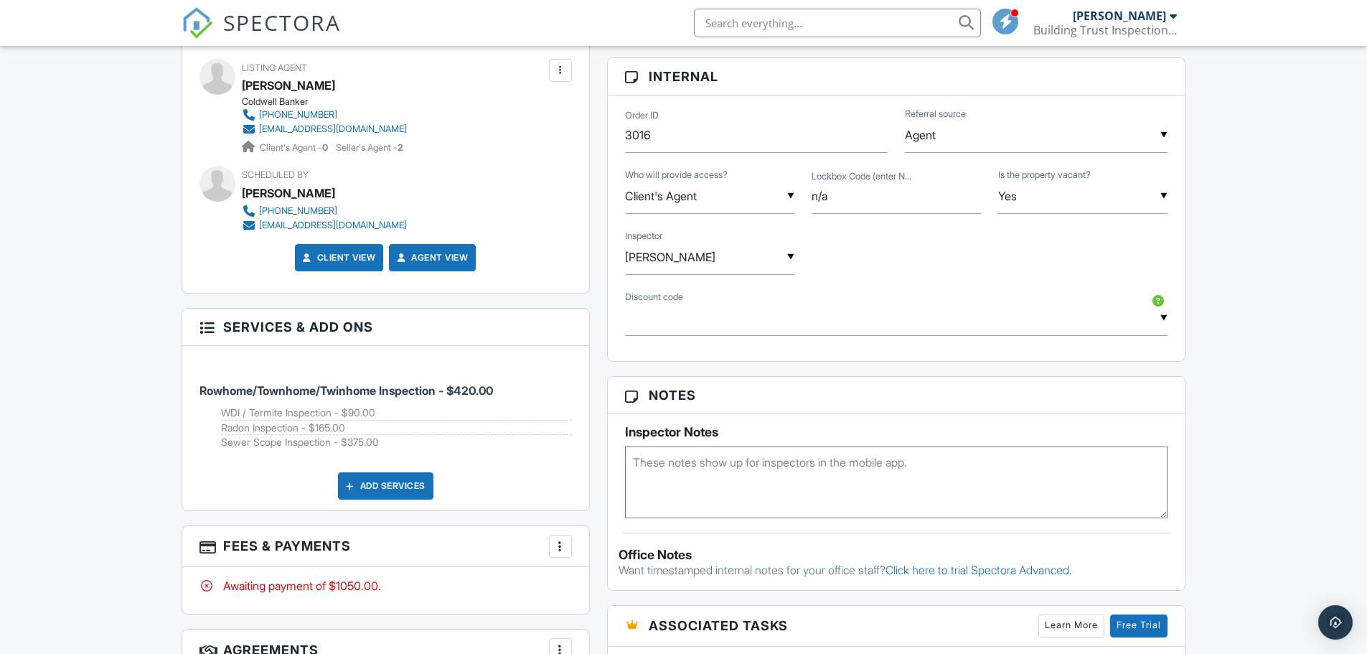
click at [694, 488] on textarea at bounding box center [896, 482] width 543 height 72
type textarea "9/27 CU: Checked and confirmed"
click at [91, 423] on div "Dashboard Templates Contacts Metrics Automations Advanced Settings Support Cent…" at bounding box center [683, 224] width 1367 height 2007
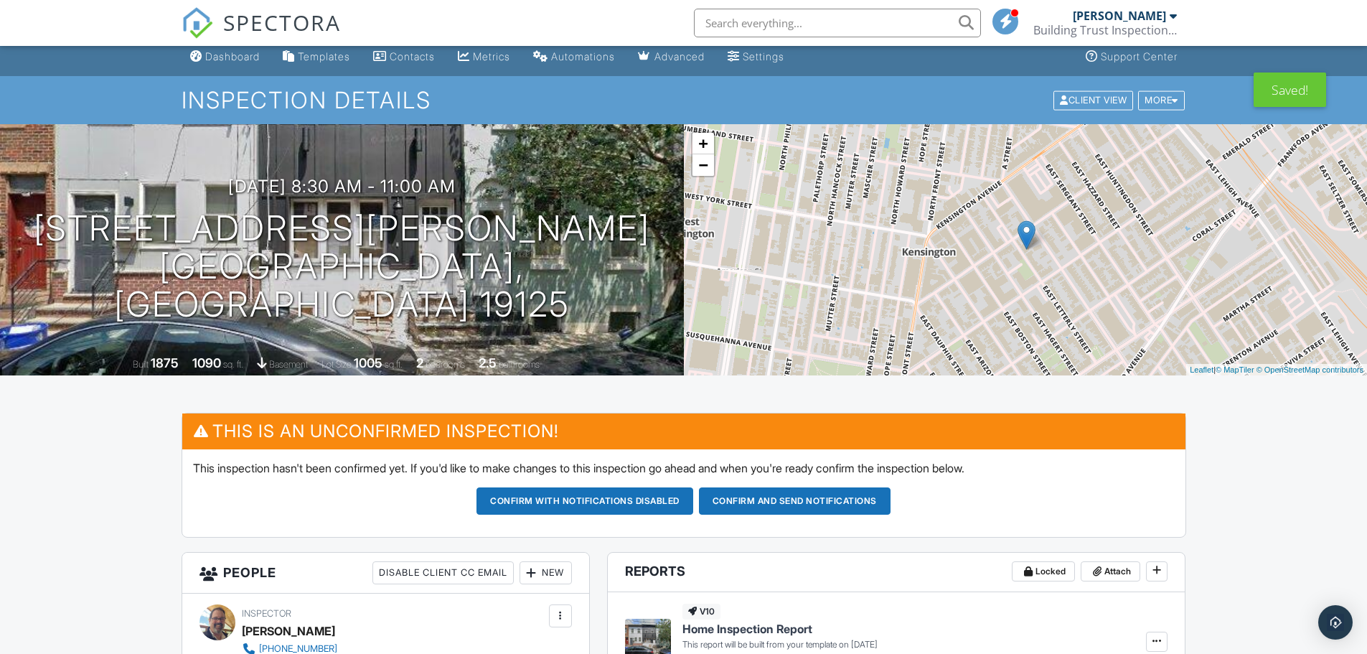
scroll to position [0, 0]
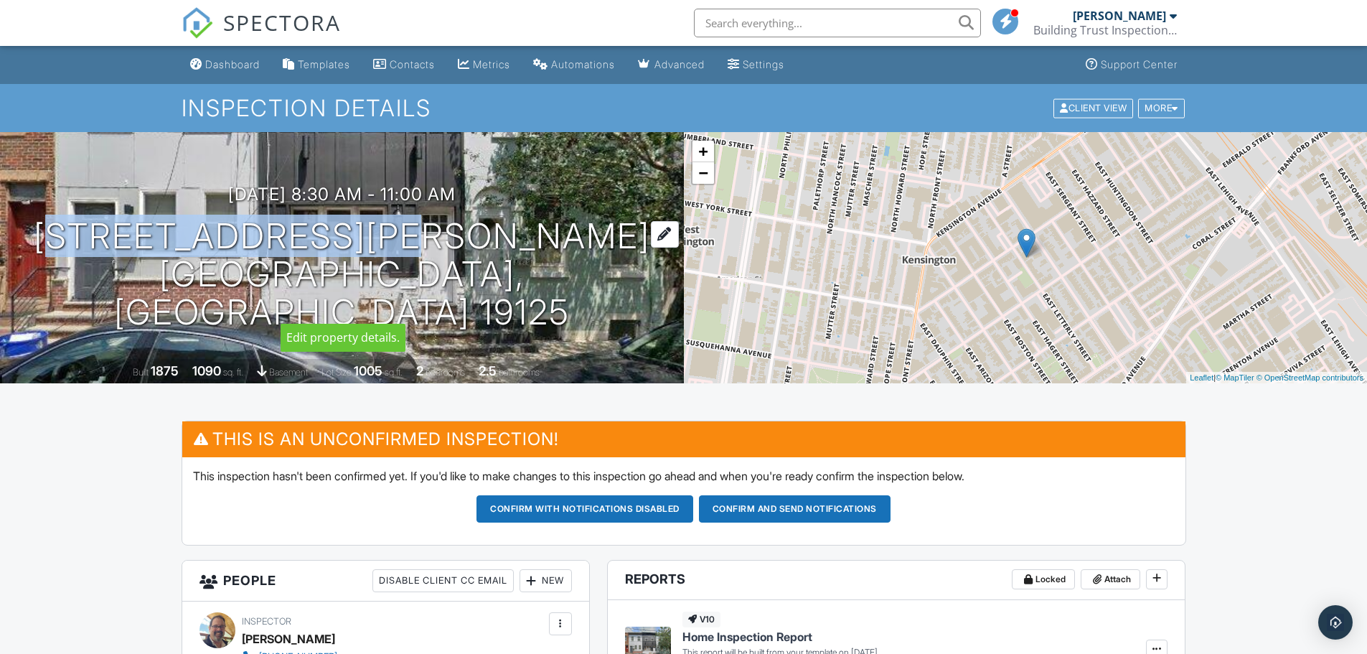
drag, startPoint x: 112, startPoint y: 255, endPoint x: 499, endPoint y: 258, distance: 387.6
click at [499, 258] on div "10/02/2025 8:30 am - 11:00 am 1913 E Letterly St Philadelphia, PA 19125" at bounding box center [342, 257] width 684 height 146
copy h1 "1913 E Letterly St"
click at [750, 508] on button "Confirm and send notifications" at bounding box center [795, 508] width 192 height 27
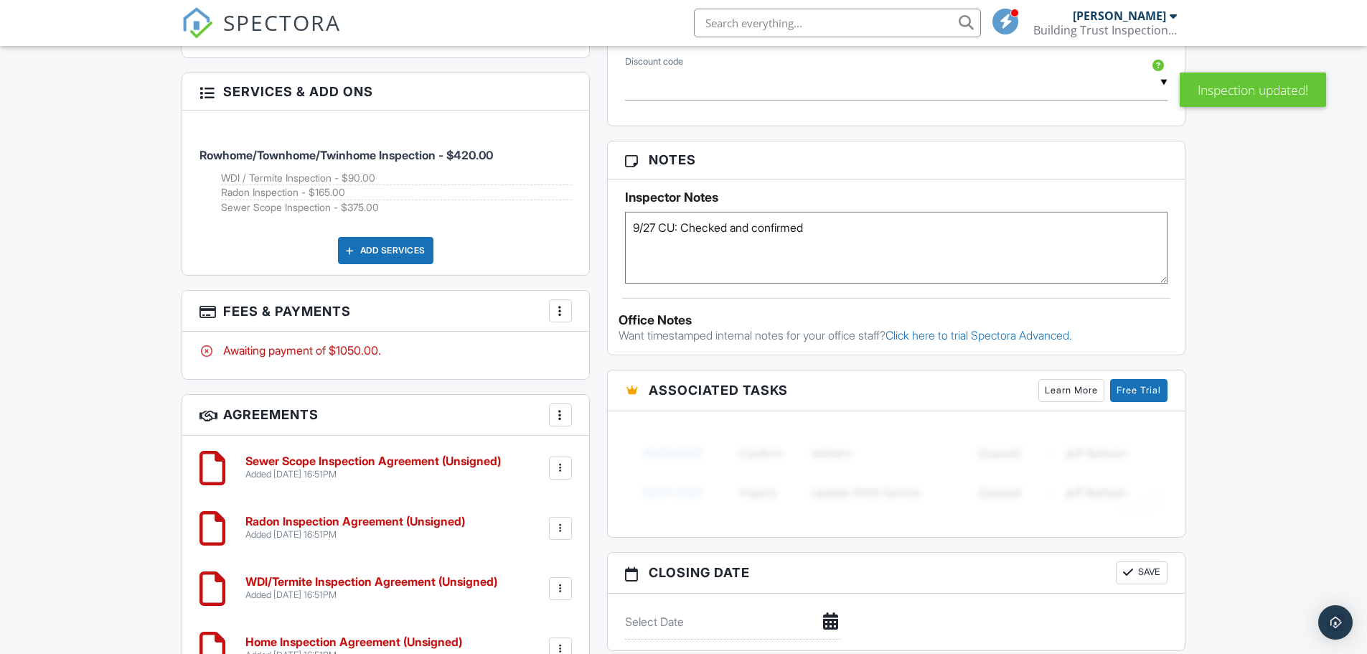
scroll to position [933, 0]
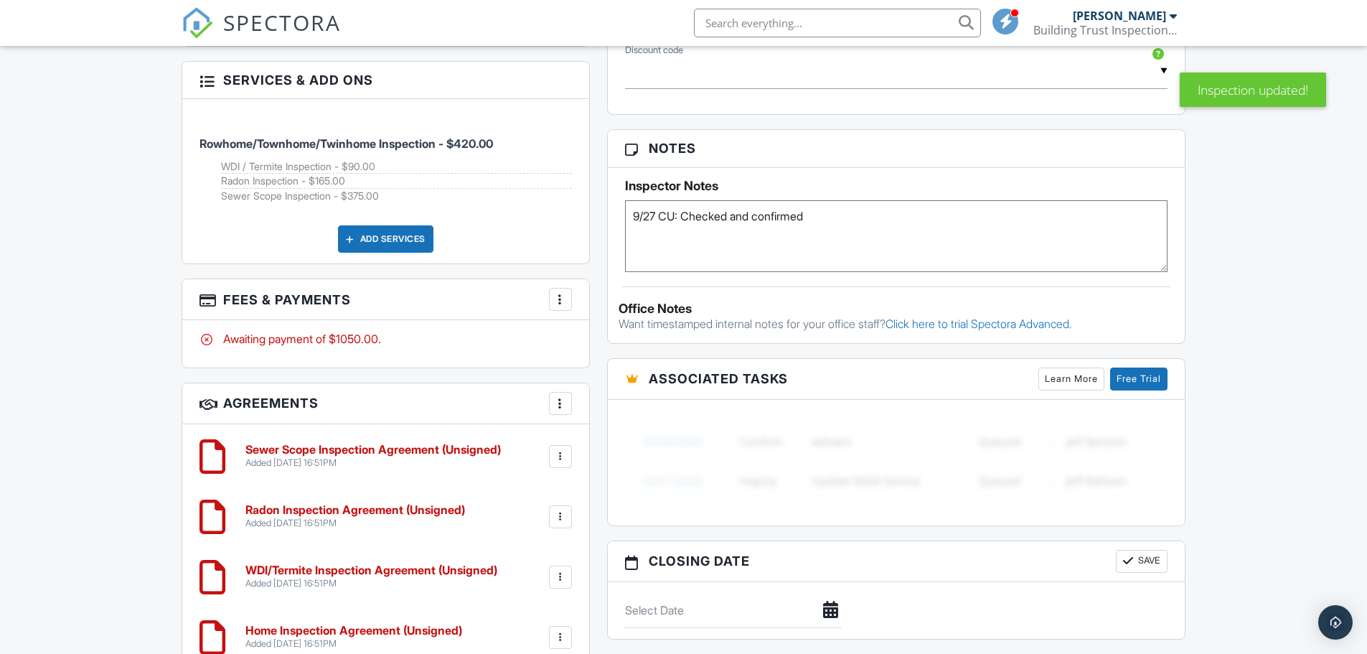
click at [832, 232] on textarea "9/27 CU: Checked and confirmed" at bounding box center [896, 236] width 543 height 72
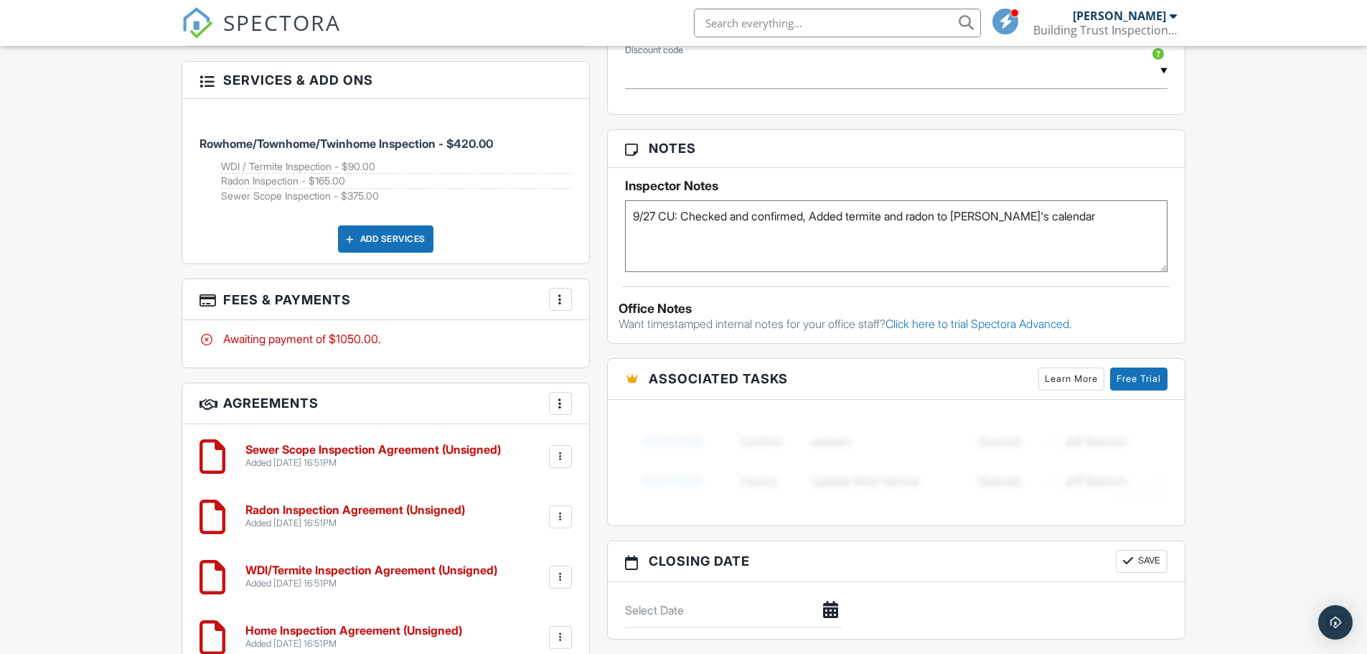
type textarea "9/27 CU: Checked and confirmed, Added termite and radon to [PERSON_NAME]'s cale…"
click at [100, 483] on div "Dashboard Templates Contacts Metrics Automations Advanced Settings Support Cent…" at bounding box center [683, 107] width 1367 height 1989
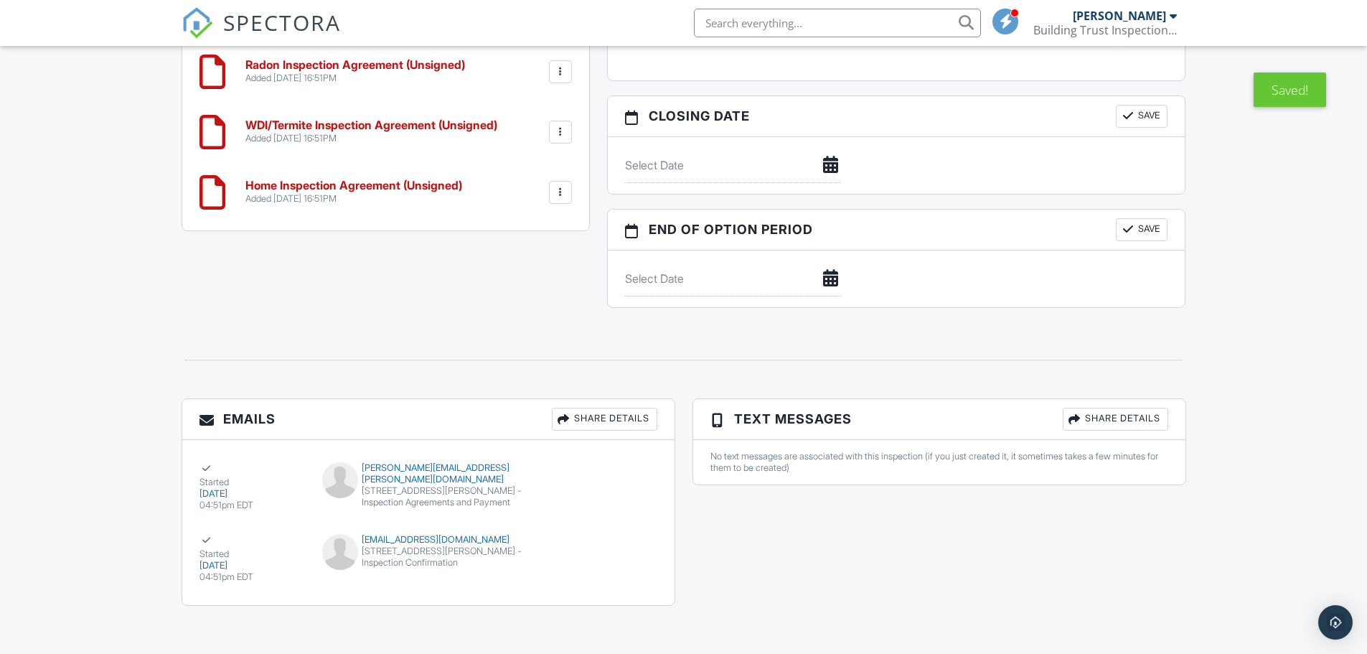
scroll to position [1382, 0]
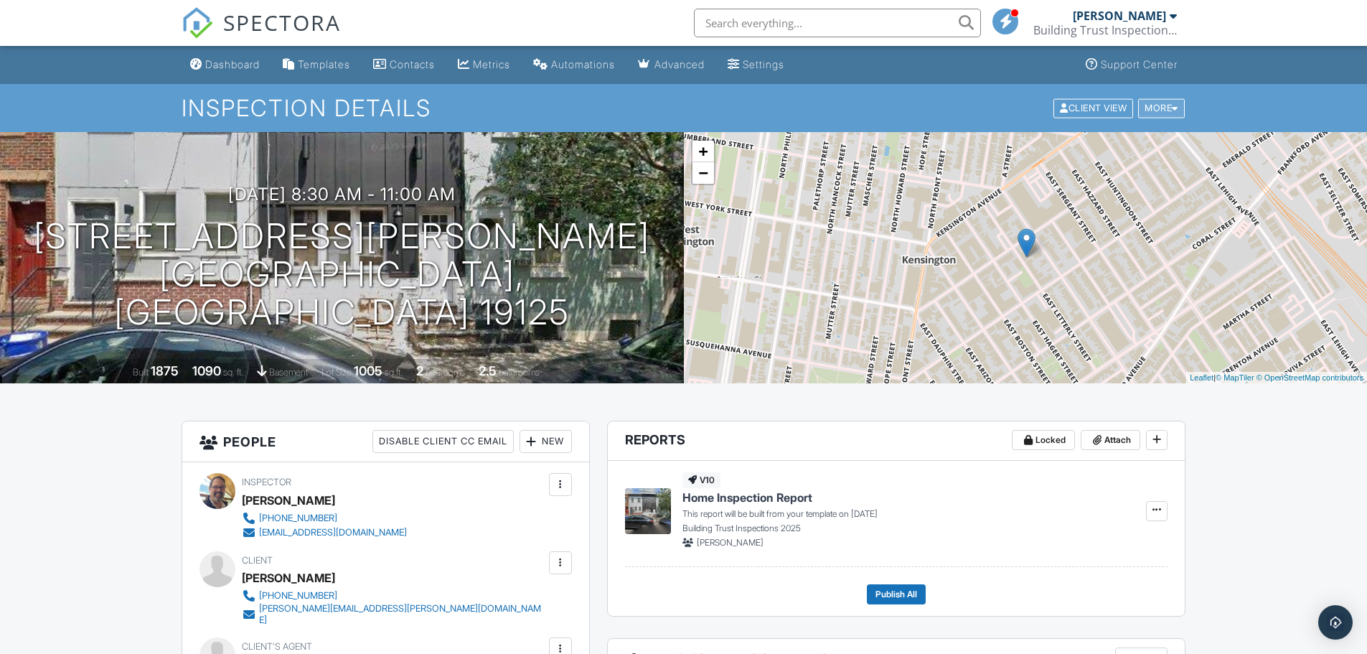
click at [1177, 105] on div at bounding box center [1175, 107] width 6 height 9
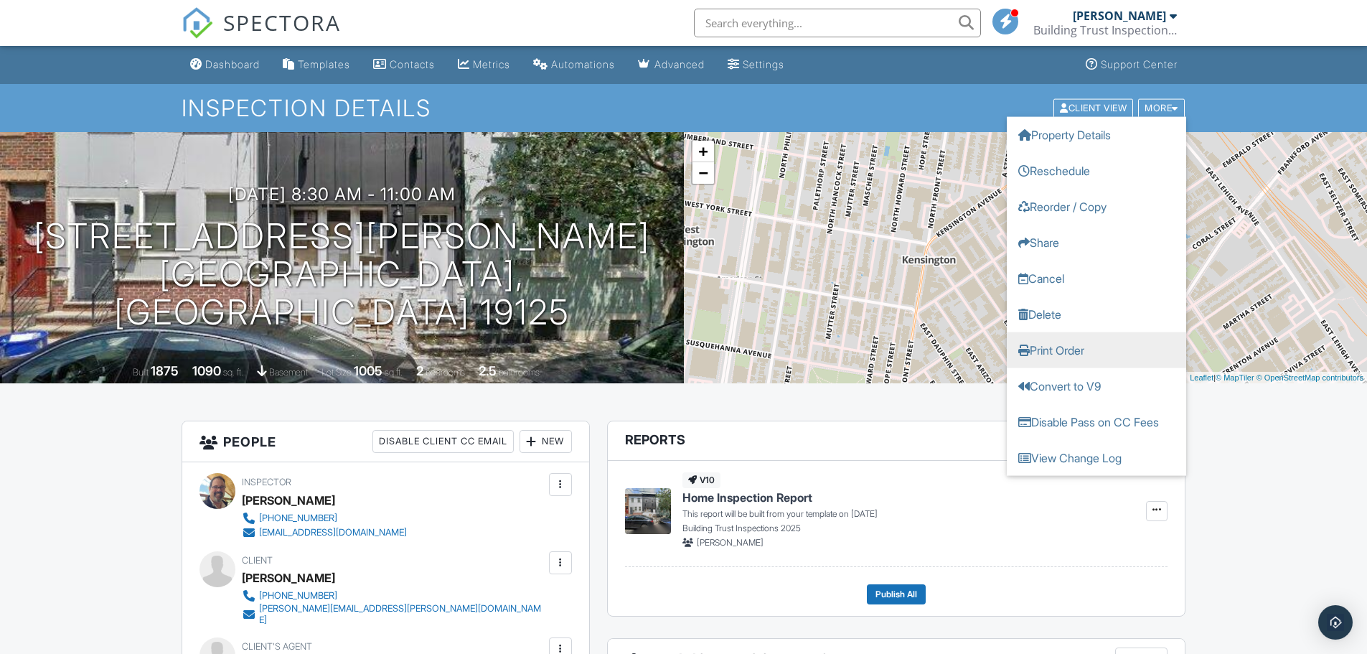
click at [1086, 347] on link "Print Order" at bounding box center [1096, 350] width 179 height 36
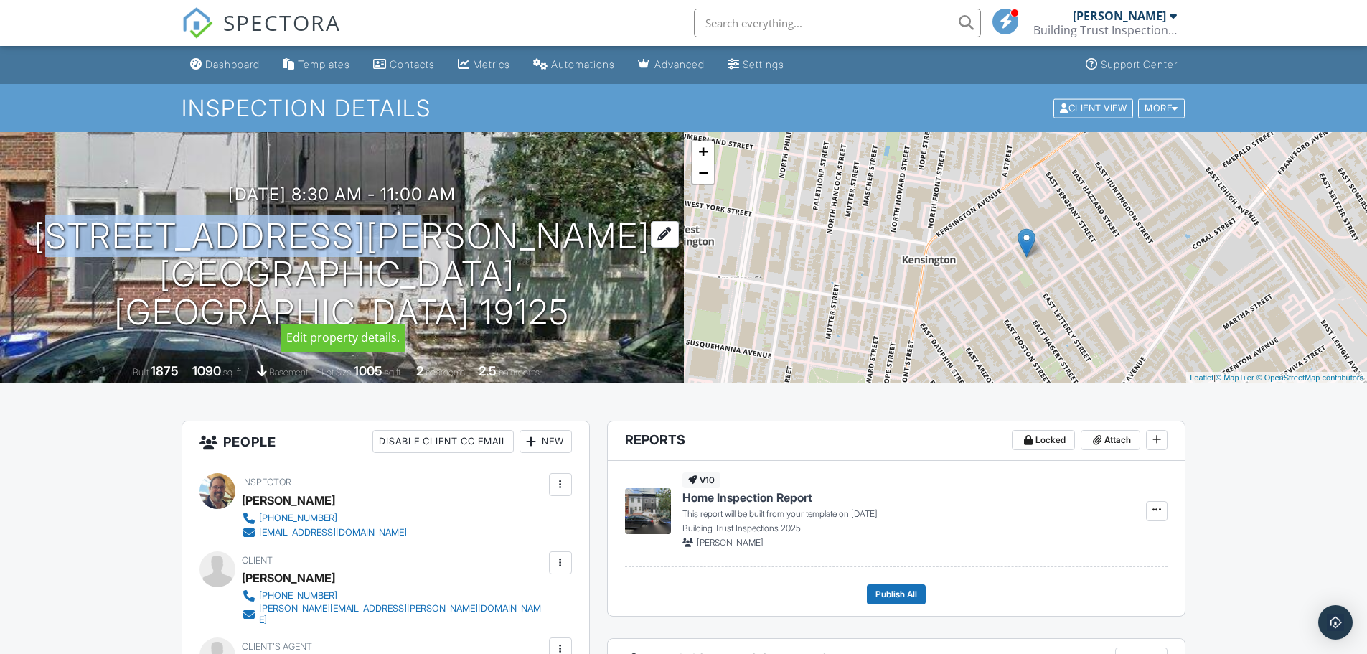
drag, startPoint x: 117, startPoint y: 253, endPoint x: 503, endPoint y: 245, distance: 386.2
click at [503, 245] on div "10/02/2025 8:30 am - 11:00 am 1913 E Letterly St Philadelphia, PA 19125" at bounding box center [342, 257] width 684 height 146
copy h1 "1913 E Letterly St"
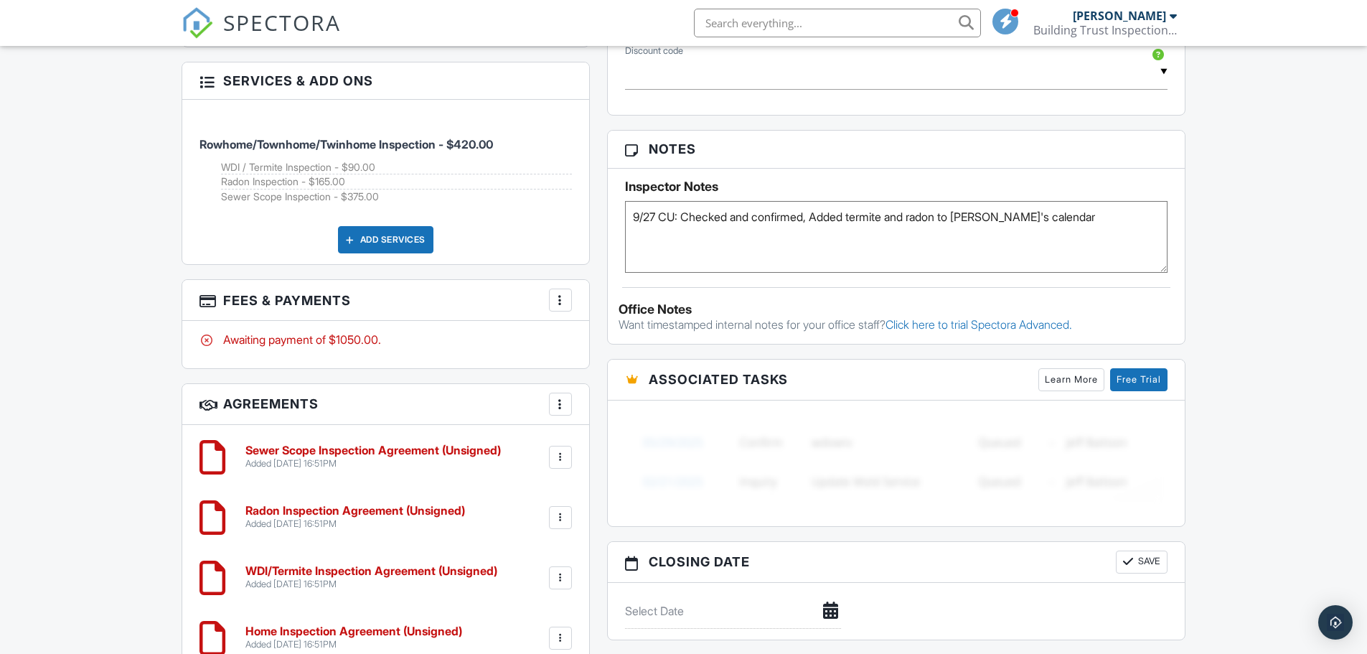
scroll to position [933, 0]
click at [1069, 217] on textarea "9/27 CU: Checked and confirmed, Added termite and radon to [PERSON_NAME]'s cale…" at bounding box center [896, 236] width 543 height 72
type textarea "9/27 CU: Checked and confirmed, Added termite and radon to Kyle's calendar, Ema…"
click at [45, 360] on div "Dashboard Templates Contacts Metrics Automations Advanced Settings Support Cent…" at bounding box center [683, 107] width 1367 height 1989
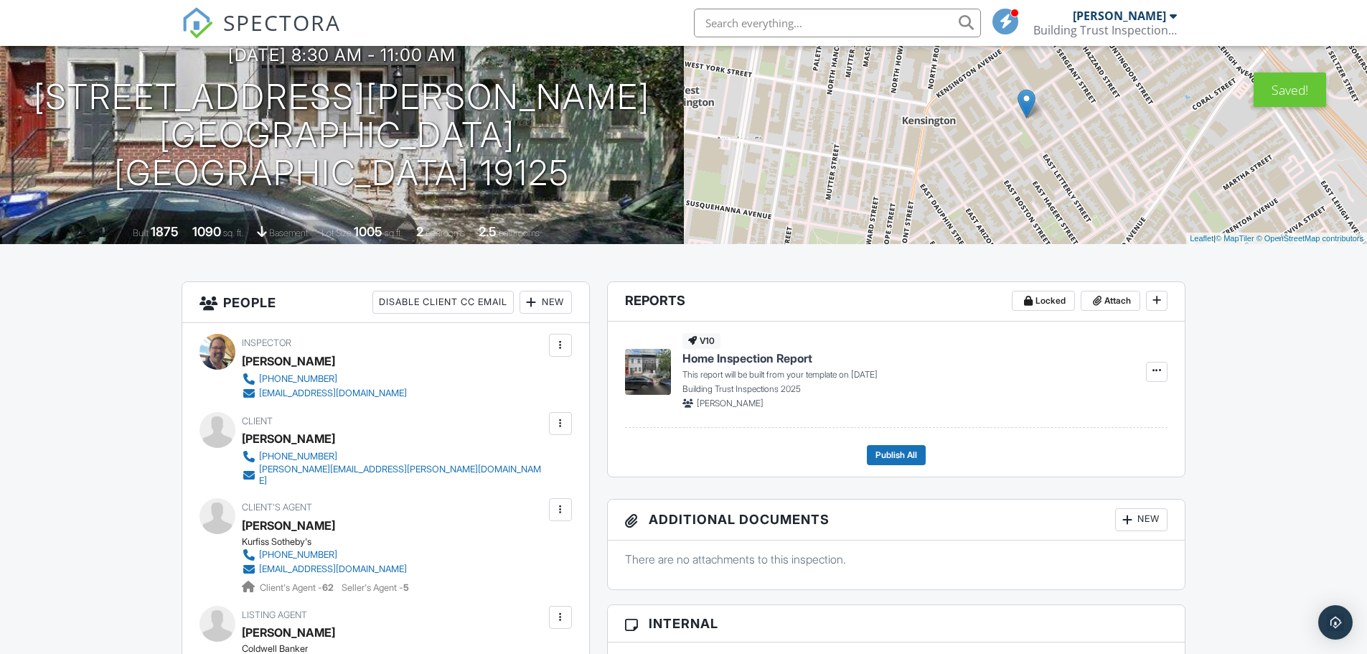
scroll to position [0, 0]
